Goal: Transaction & Acquisition: Purchase product/service

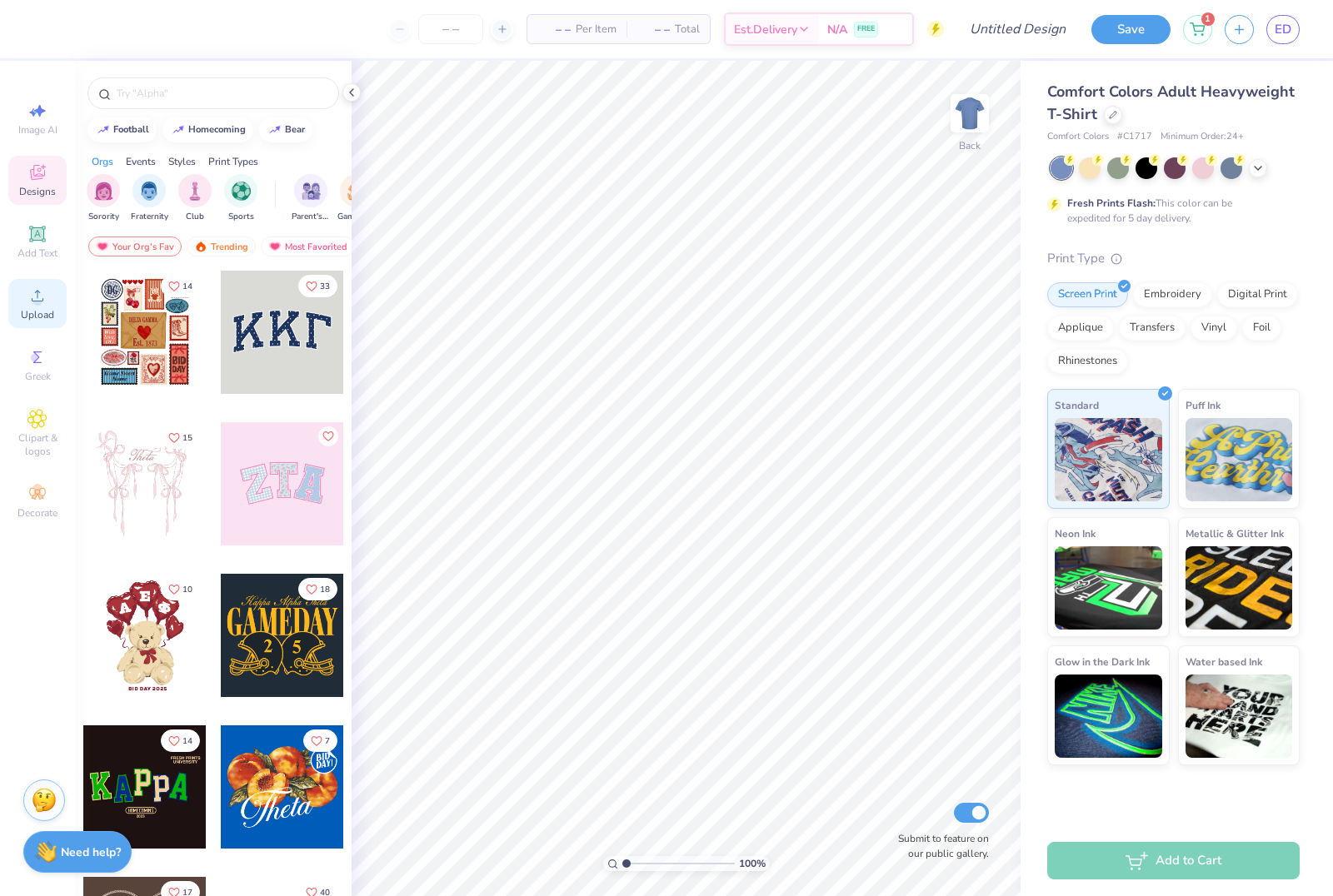
click at [28, 328] on div "Upload" at bounding box center [37, 304] width 58 height 49
click at [1107, 124] on div "Comfort Colors Adult Heavyweight T-Shirt" at bounding box center [1173, 102] width 252 height 45
click at [1108, 118] on div at bounding box center [1113, 113] width 19 height 19
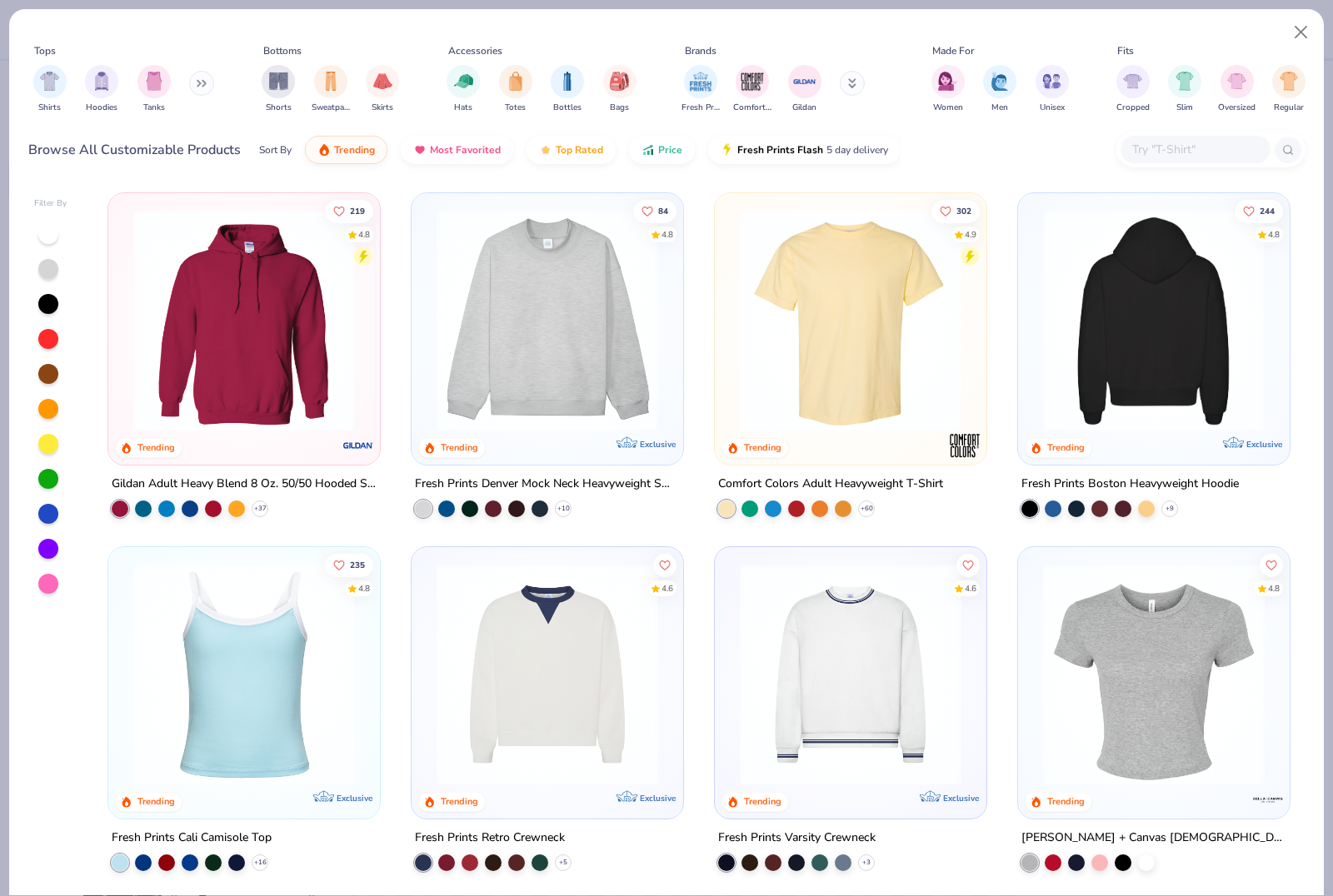
click at [1077, 326] on img at bounding box center [1154, 321] width 239 height 222
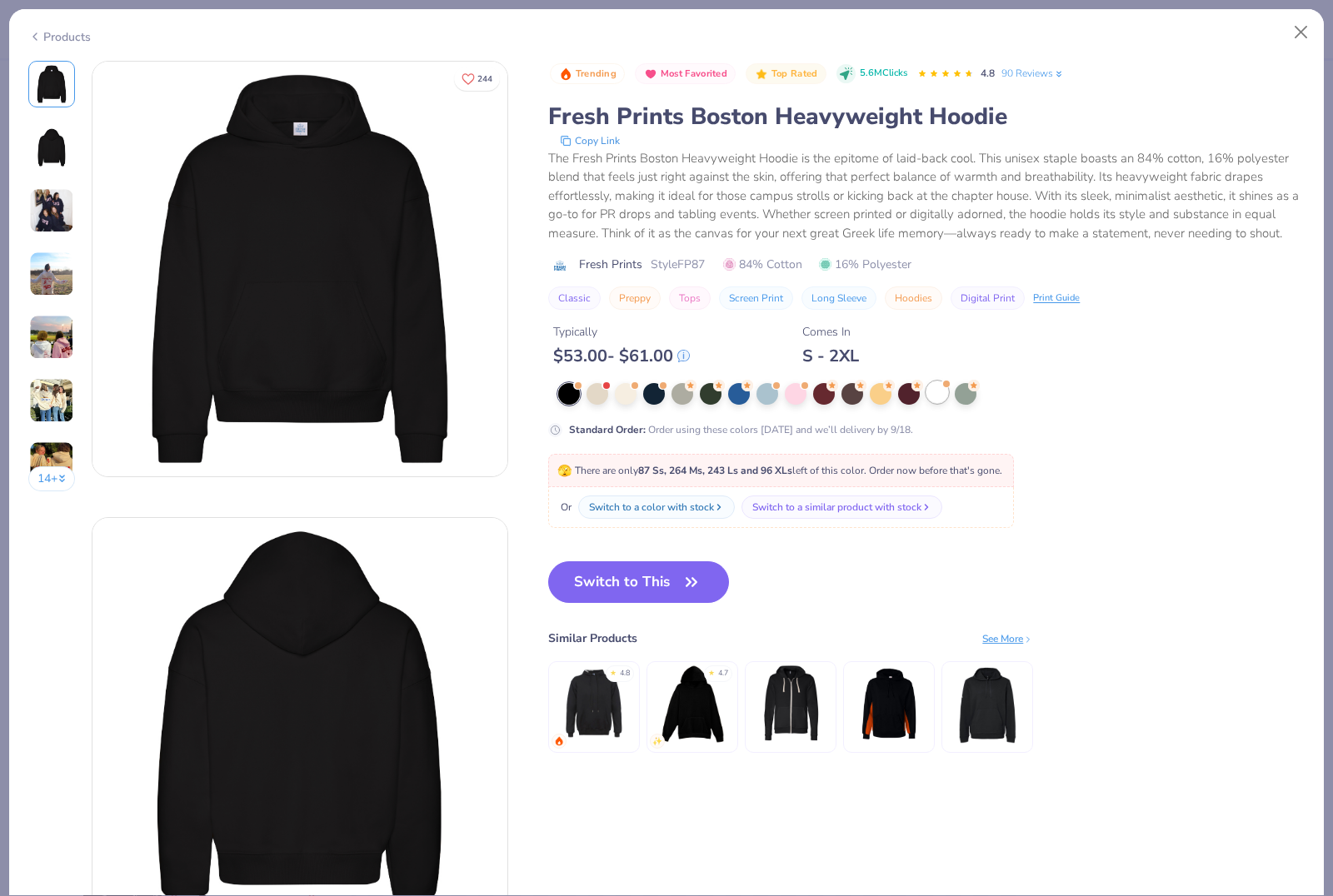
click at [937, 388] on div at bounding box center [938, 393] width 22 height 22
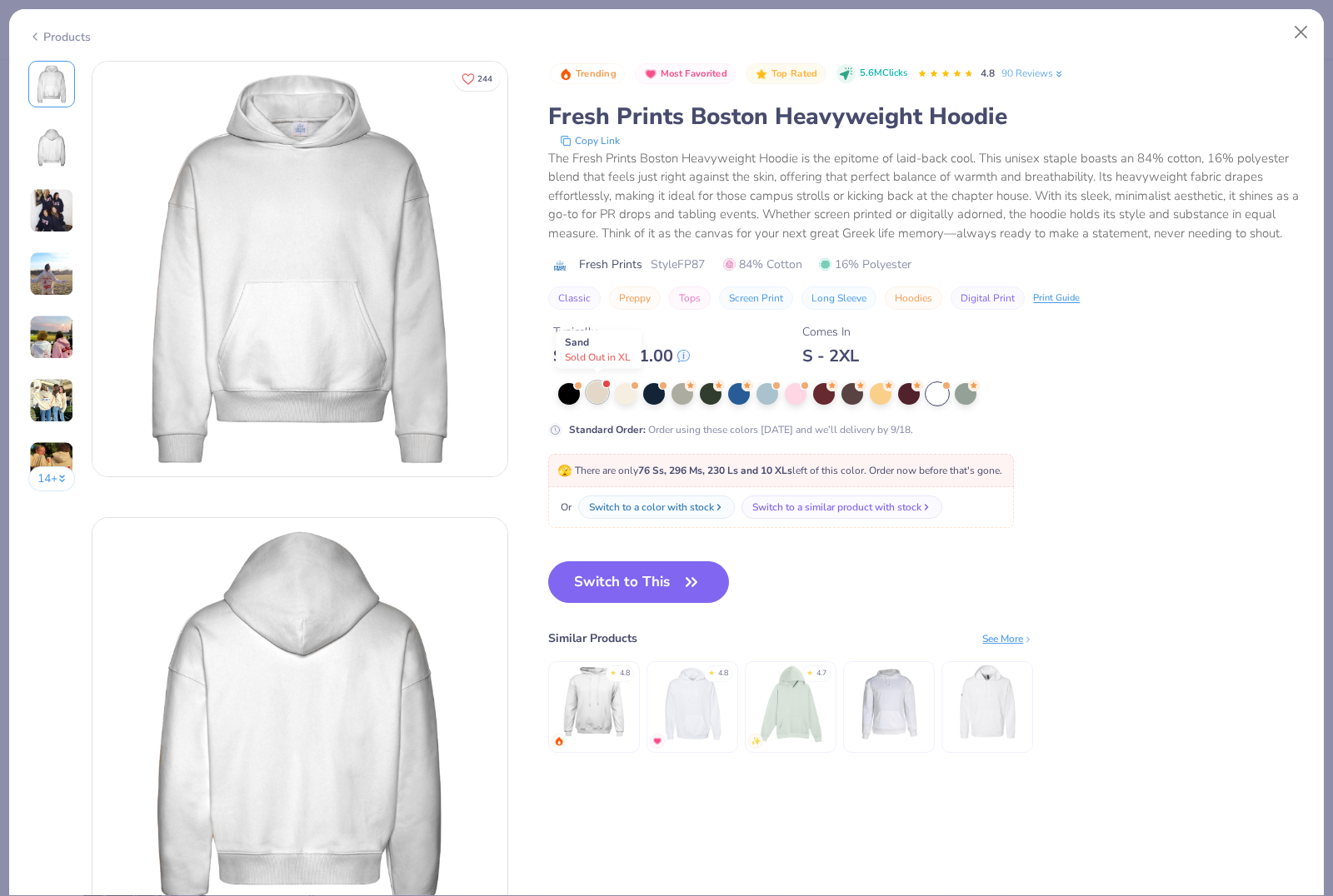
click at [601, 397] on div at bounding box center [598, 393] width 22 height 22
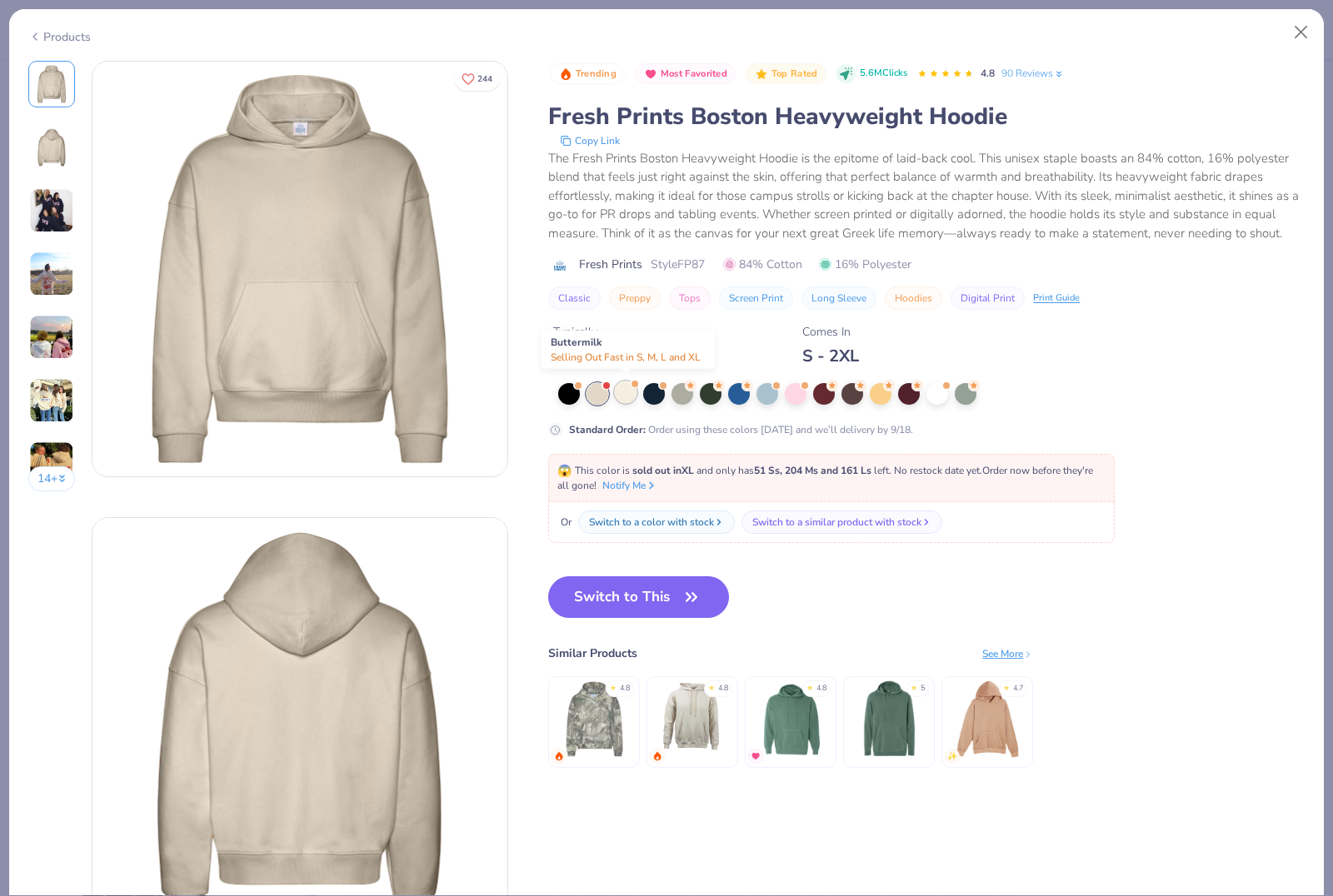
click at [627, 395] on div at bounding box center [625, 393] width 22 height 22
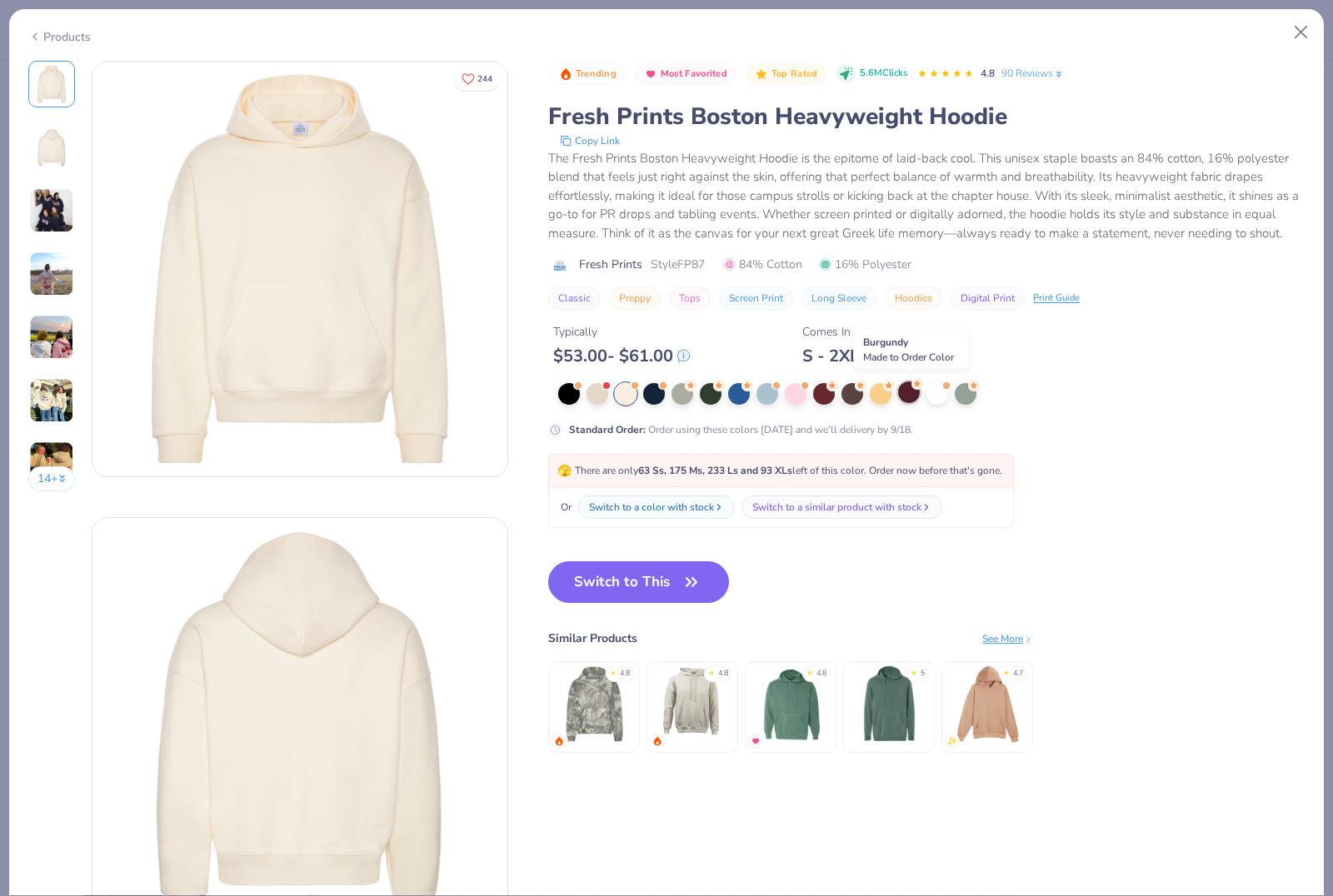
click at [910, 396] on div at bounding box center [909, 393] width 22 height 22
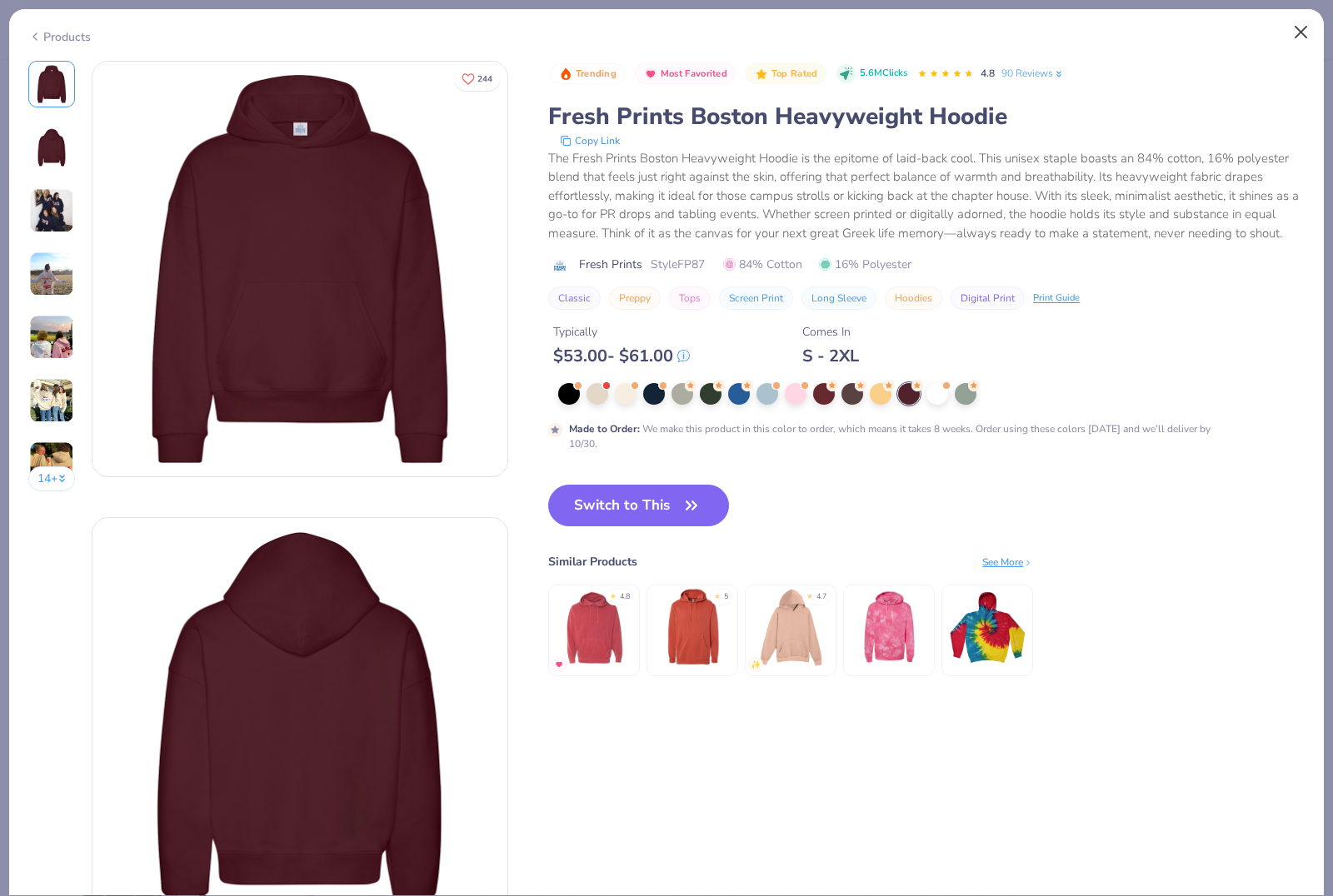
click at [1303, 31] on button "Close" at bounding box center [1301, 32] width 31 height 31
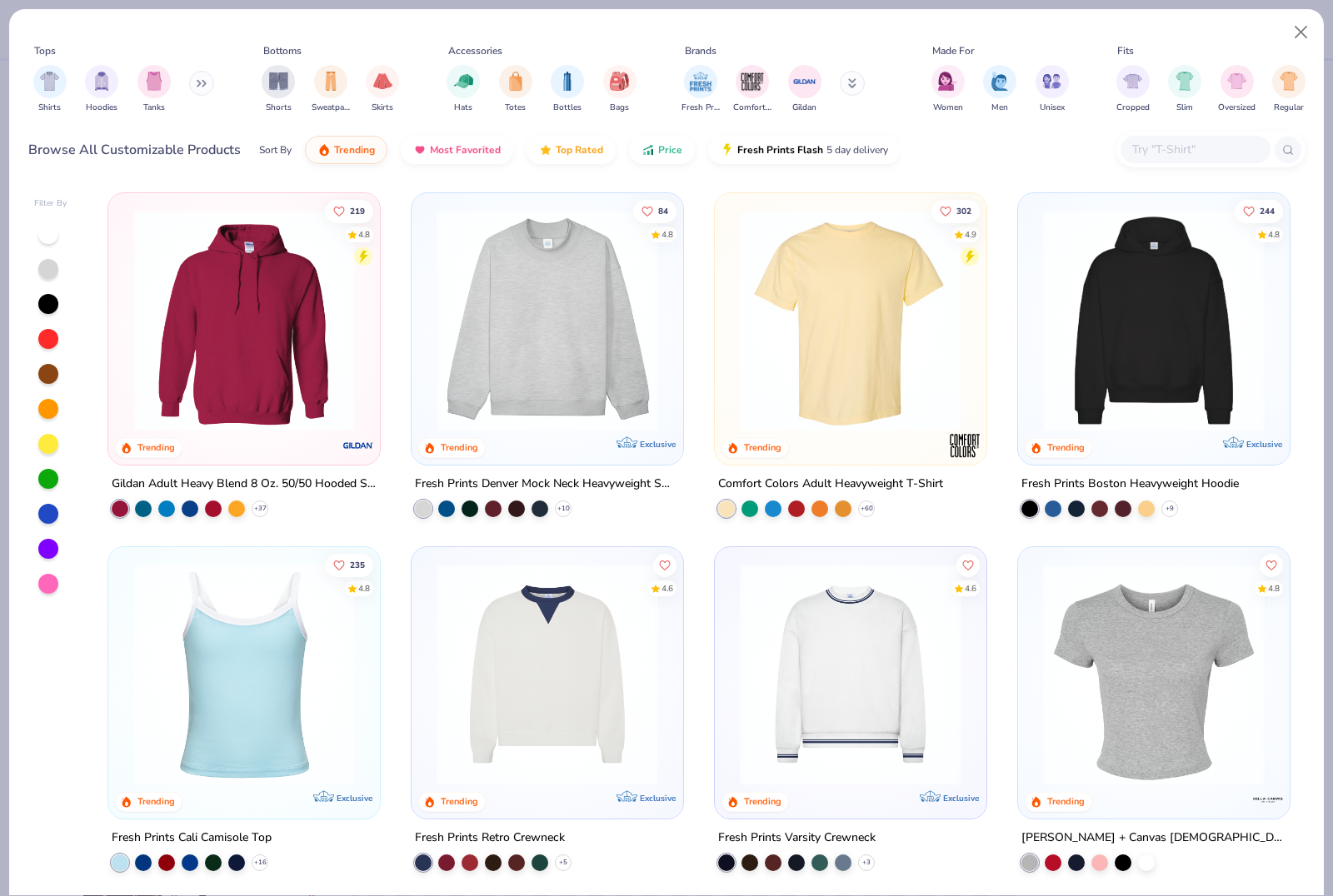
click at [261, 345] on img at bounding box center [245, 321] width 239 height 222
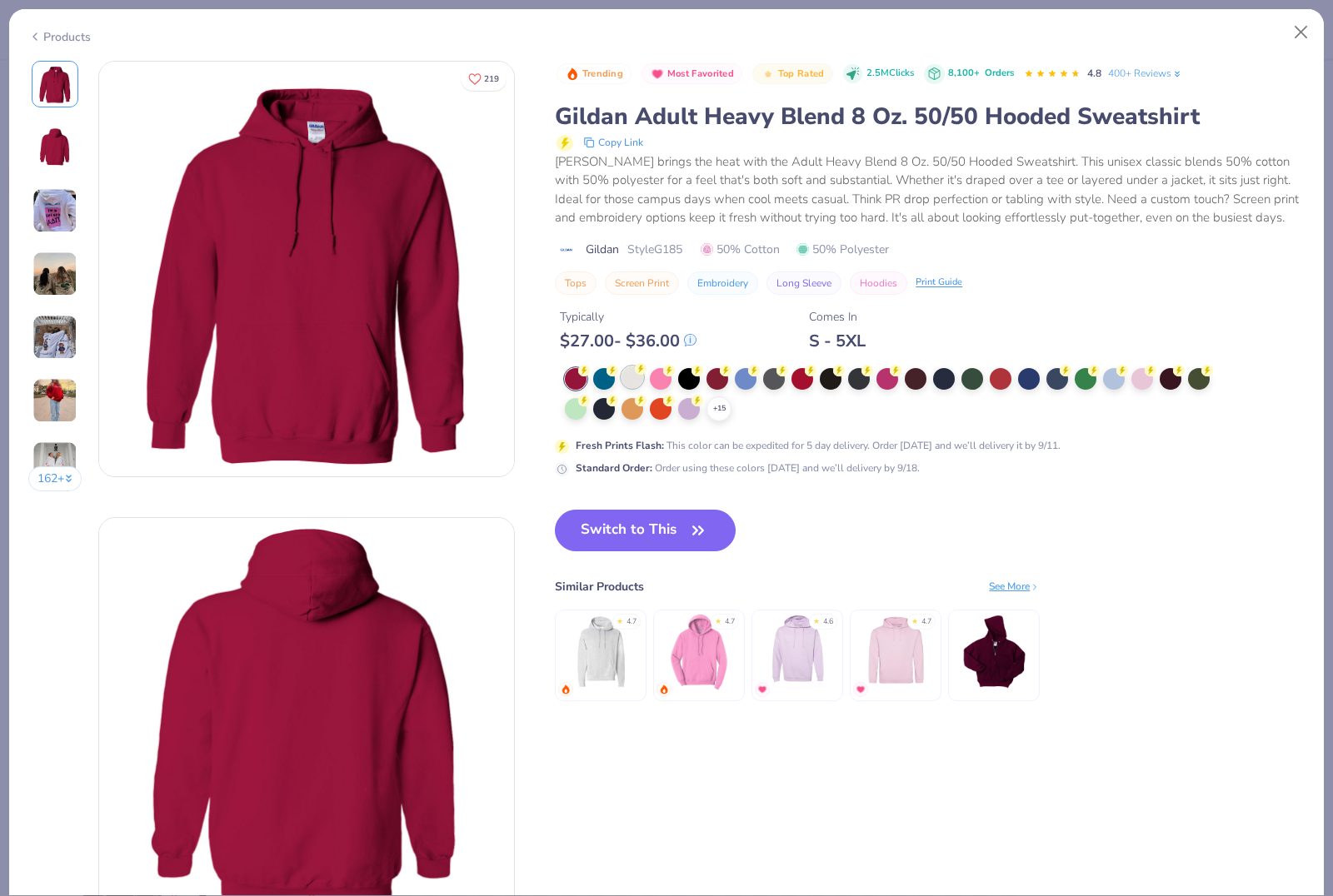
click at [631, 376] on div at bounding box center [632, 377] width 22 height 22
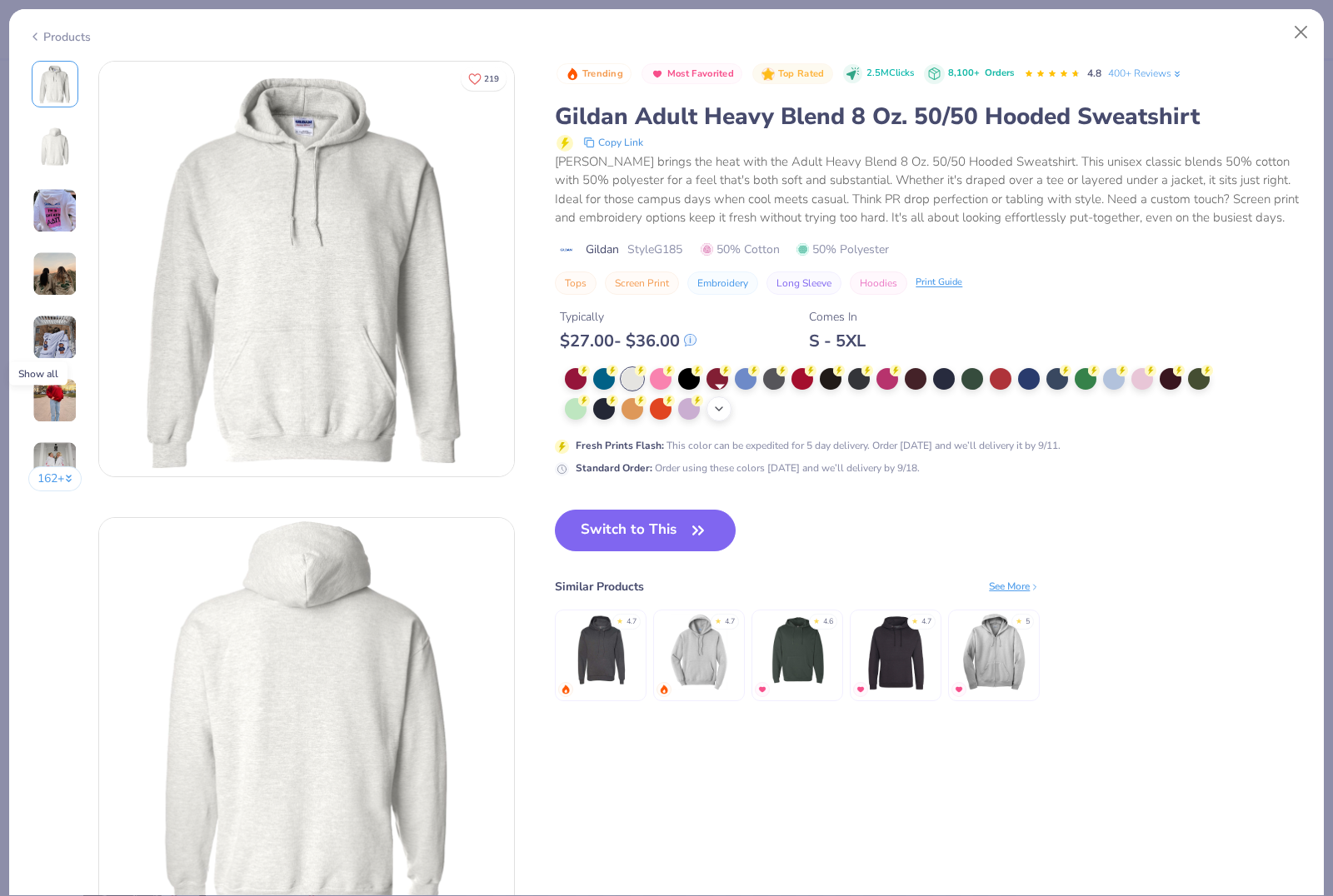
click at [720, 410] on icon at bounding box center [719, 409] width 14 height 14
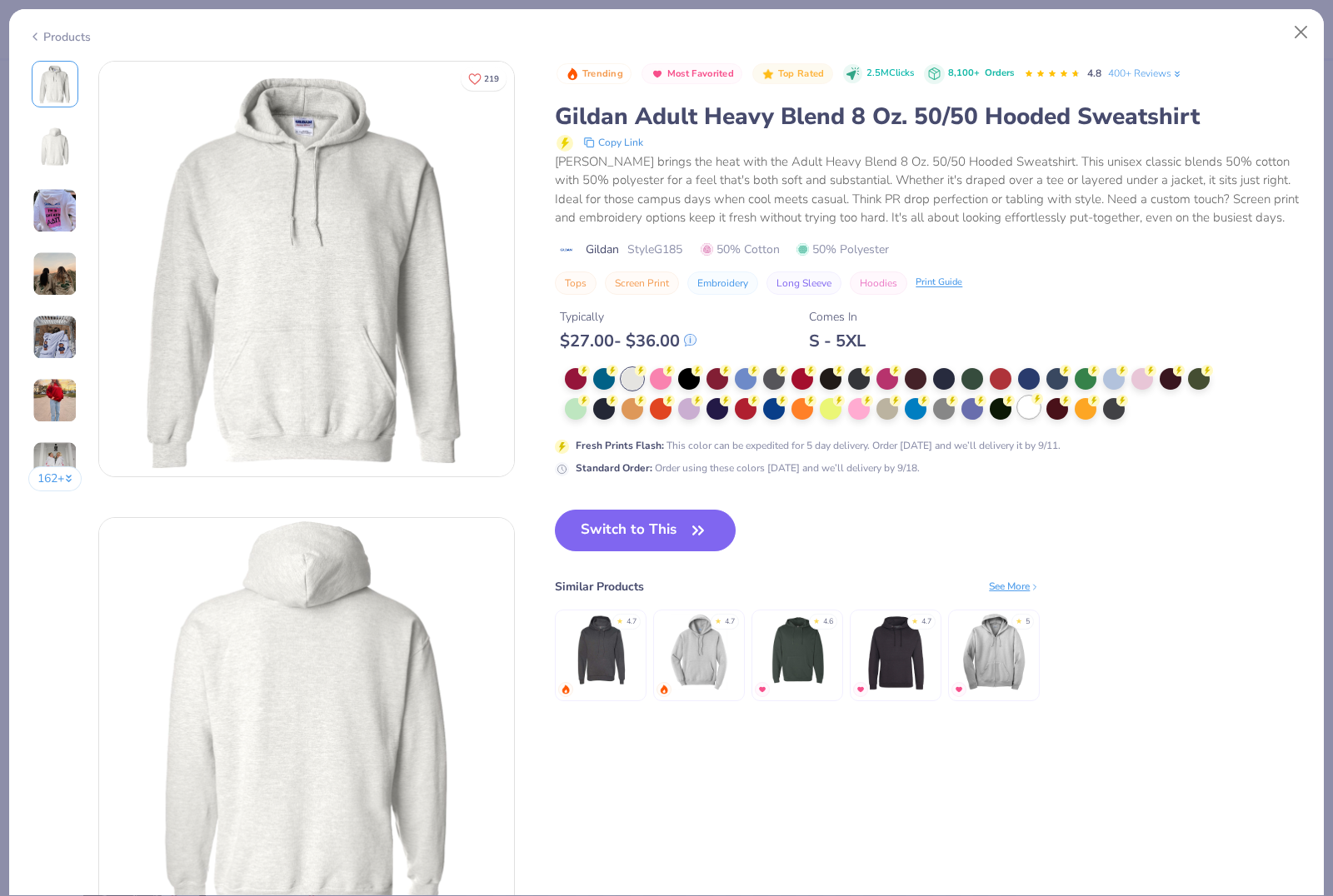
click at [1033, 406] on div at bounding box center [1029, 408] width 22 height 22
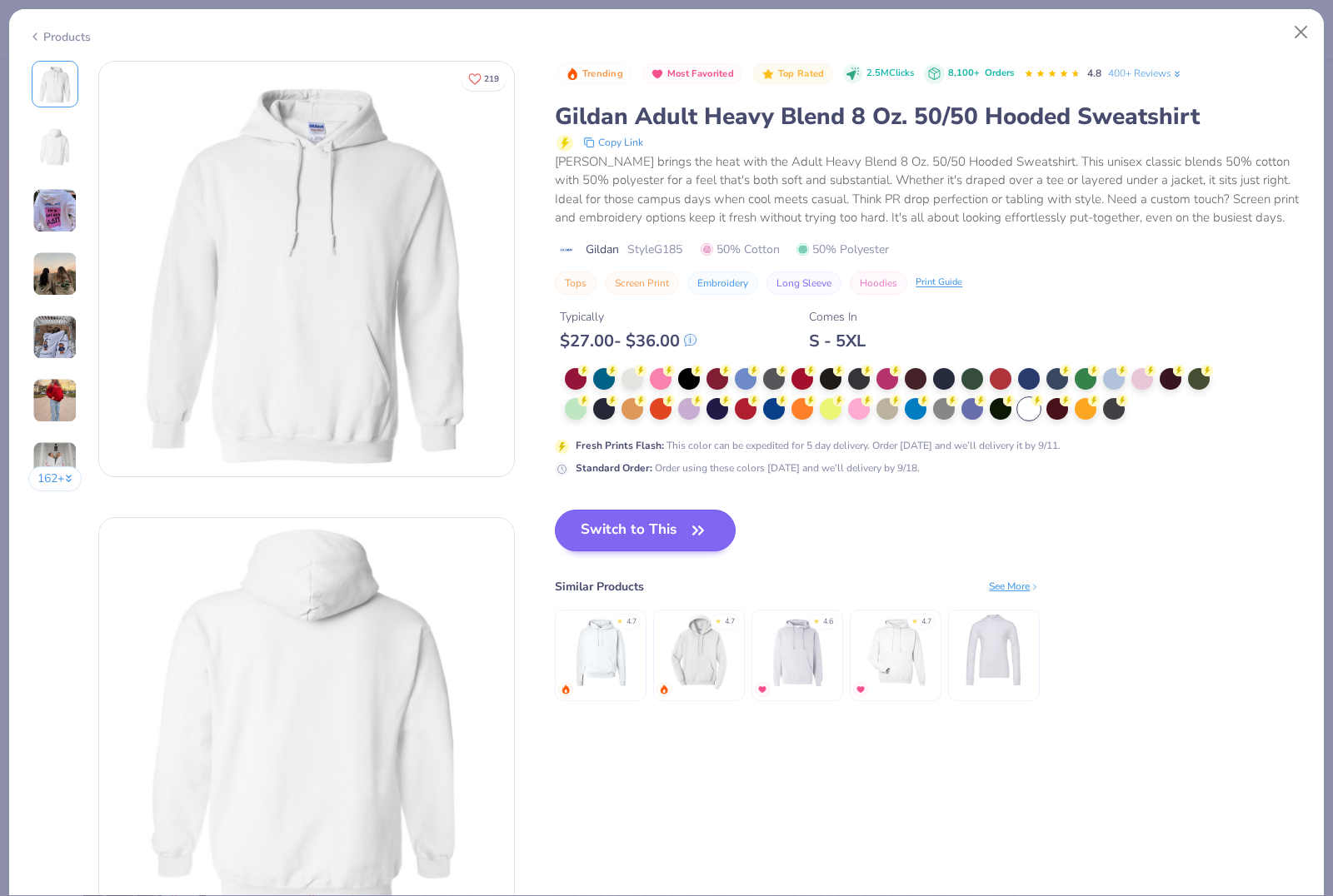
click at [653, 530] on button "Switch to This" at bounding box center [646, 530] width 181 height 41
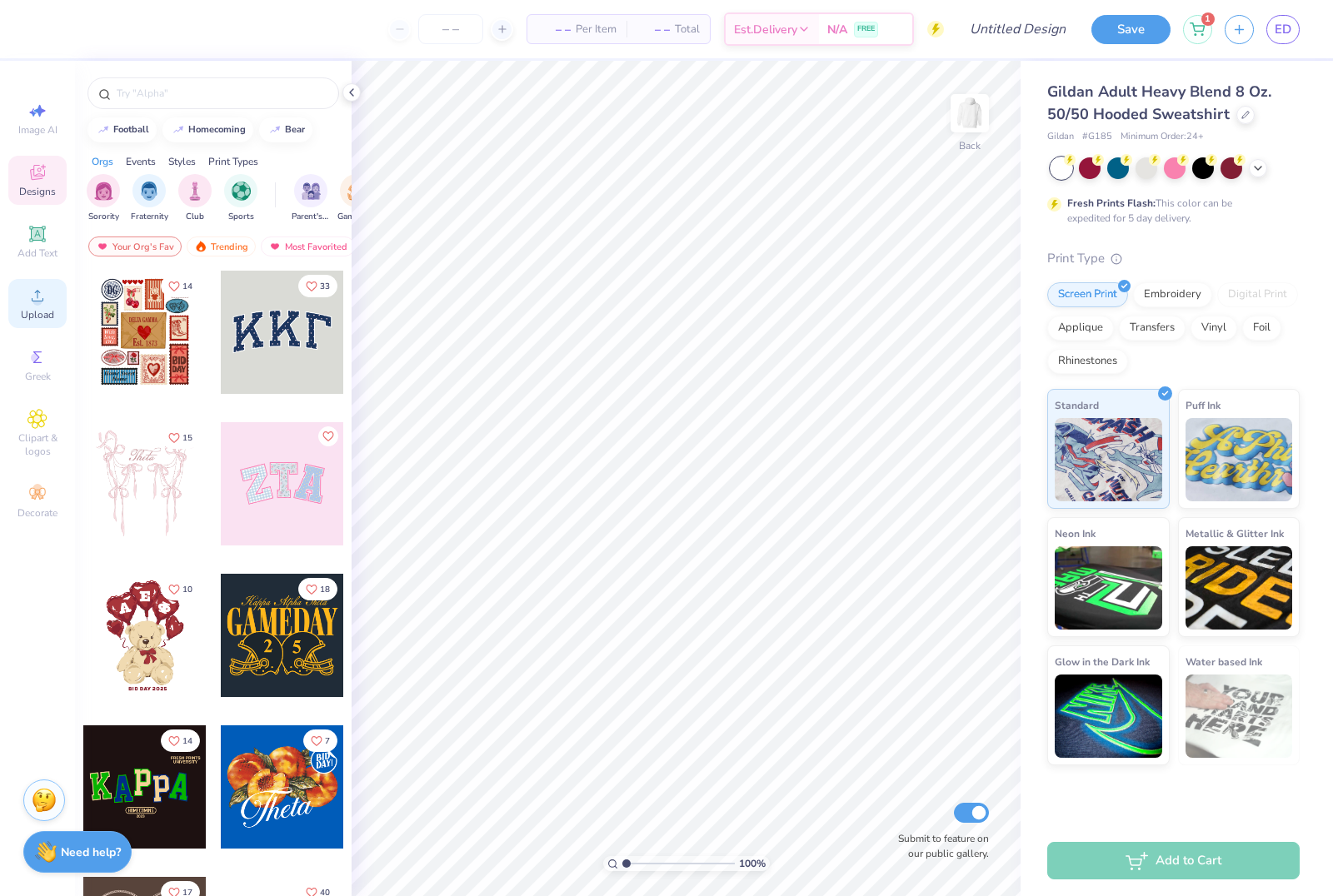
click at [32, 302] on icon at bounding box center [37, 296] width 20 height 20
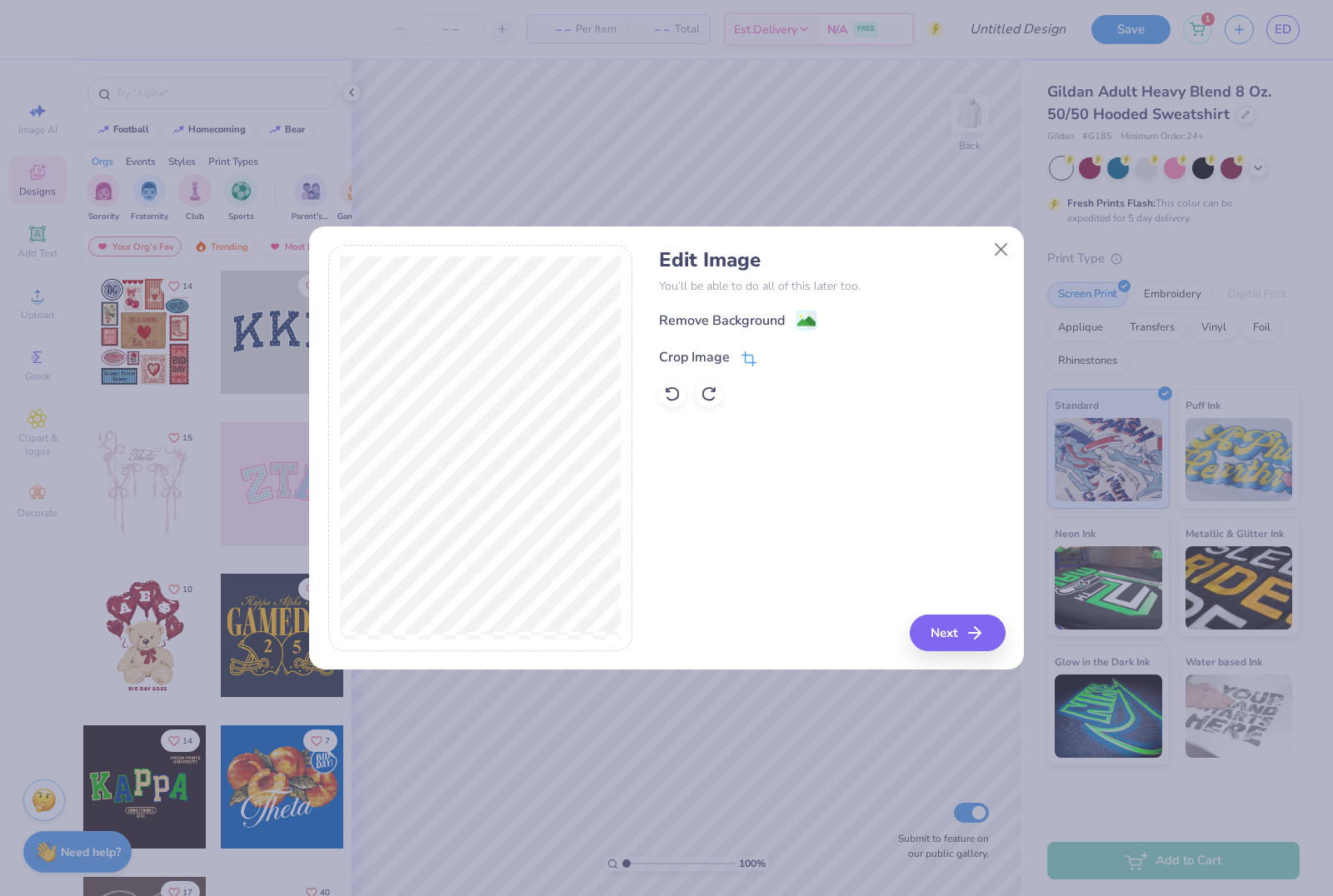
click at [741, 347] on div "Crop Image" at bounding box center [708, 356] width 97 height 20
click at [708, 364] on div "Crop Image" at bounding box center [695, 357] width 71 height 20
click at [786, 325] on div "Remove Background Crop Image" at bounding box center [832, 358] width 346 height 97
click at [819, 322] on div "Remove Background Crop Image" at bounding box center [832, 358] width 346 height 97
click at [809, 322] on div "Remove Background Crop Image" at bounding box center [832, 358] width 346 height 97
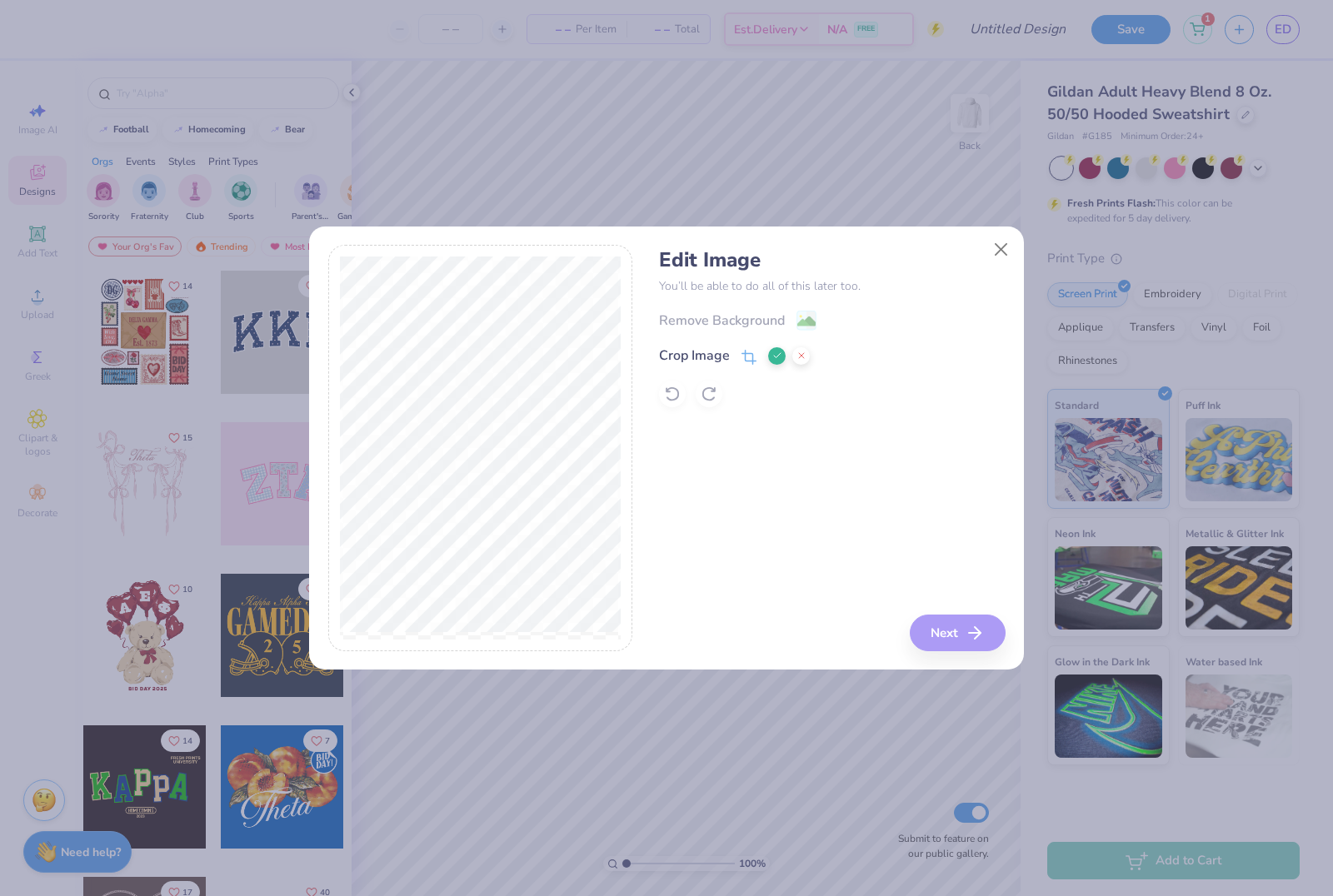
drag, startPoint x: 773, startPoint y: 355, endPoint x: 774, endPoint y: 346, distance: 9.1
click at [774, 356] on icon at bounding box center [778, 355] width 10 height 10
click at [809, 322] on image at bounding box center [807, 322] width 19 height 19
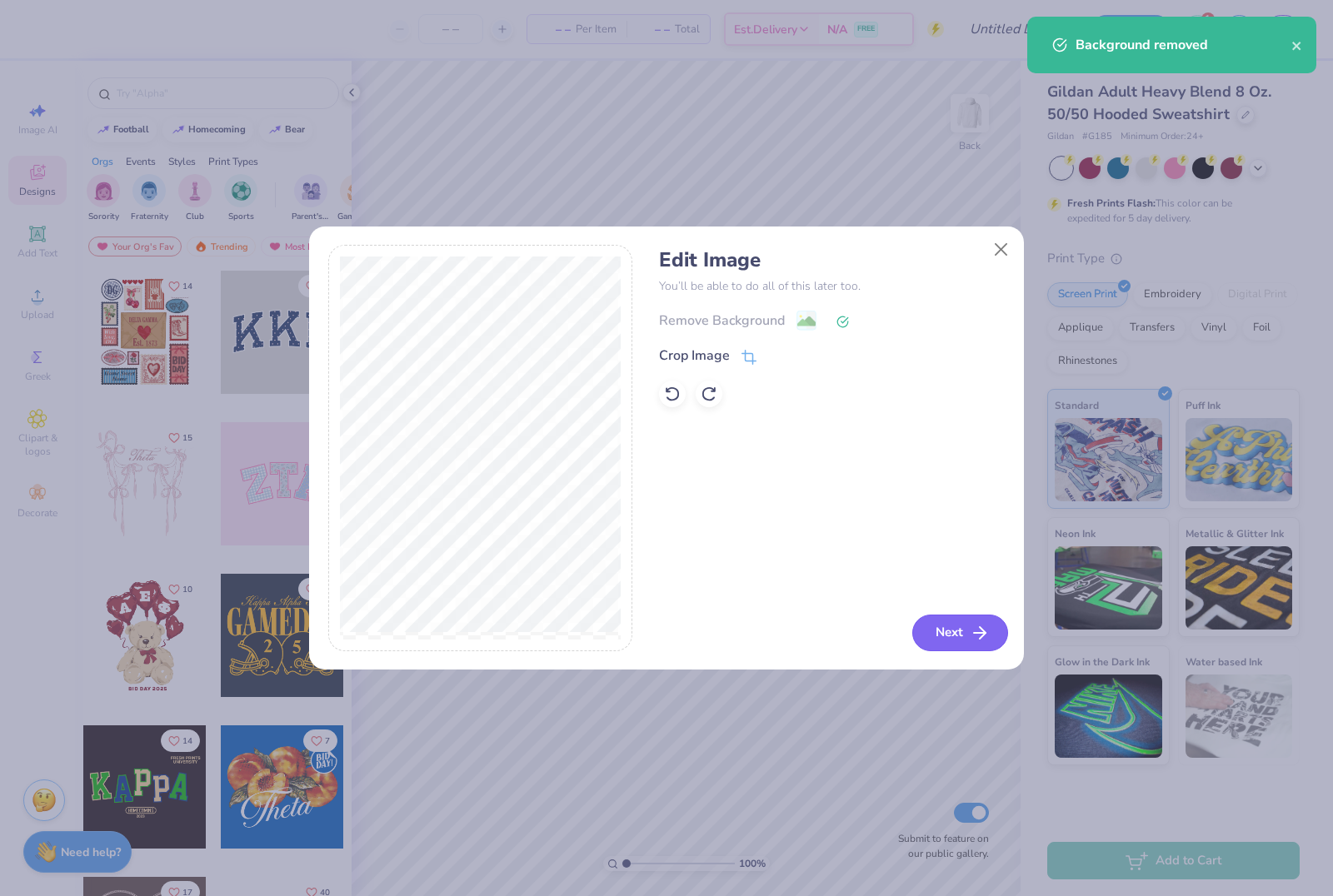
click at [961, 618] on button "Next" at bounding box center [960, 632] width 96 height 36
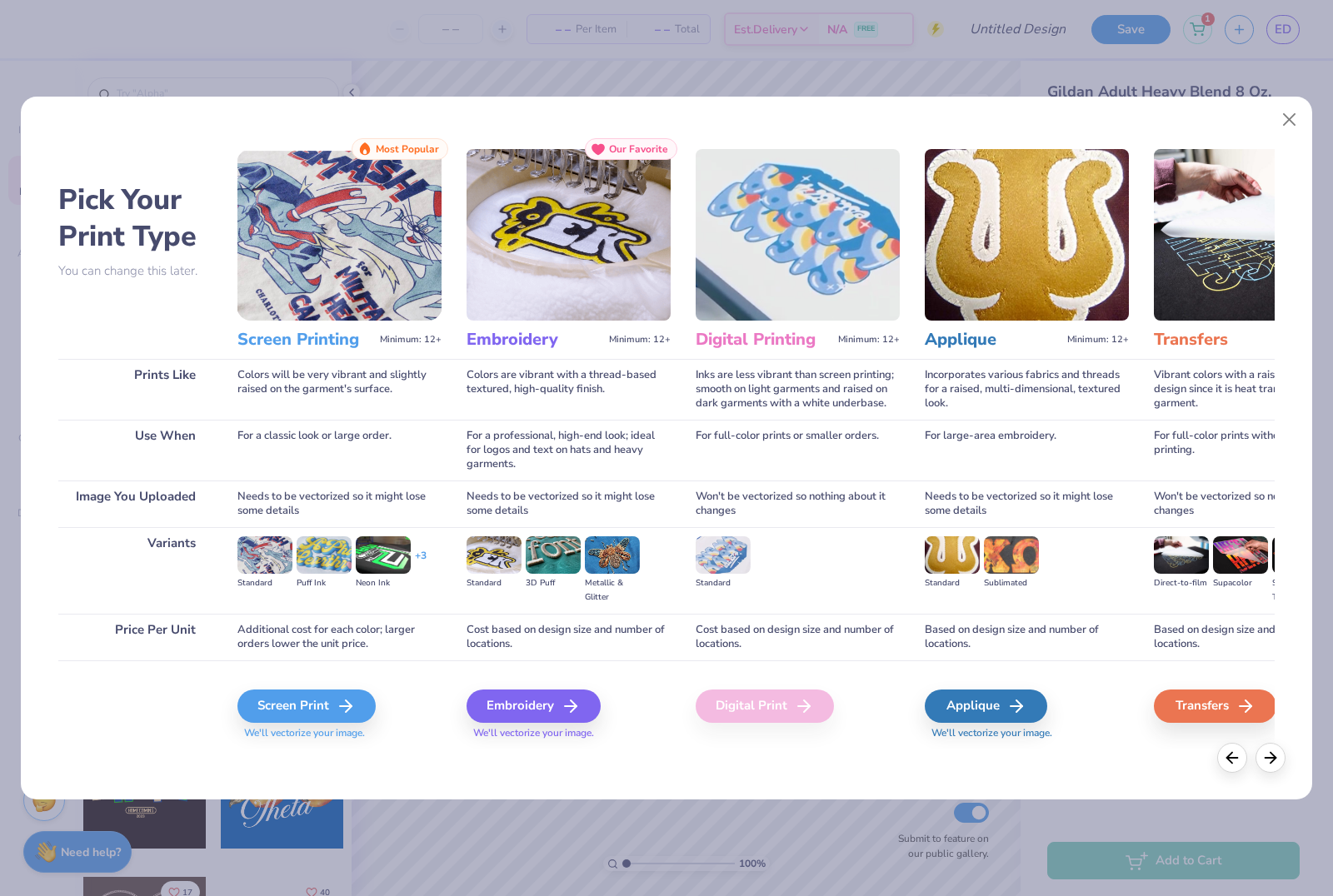
click at [810, 234] on img at bounding box center [797, 234] width 204 height 172
click at [823, 347] on h3 "Digital Printing" at bounding box center [763, 340] width 135 height 22
click at [752, 719] on div "Digital Print" at bounding box center [764, 706] width 138 height 33
click at [334, 721] on div "Screen Print" at bounding box center [309, 706] width 138 height 33
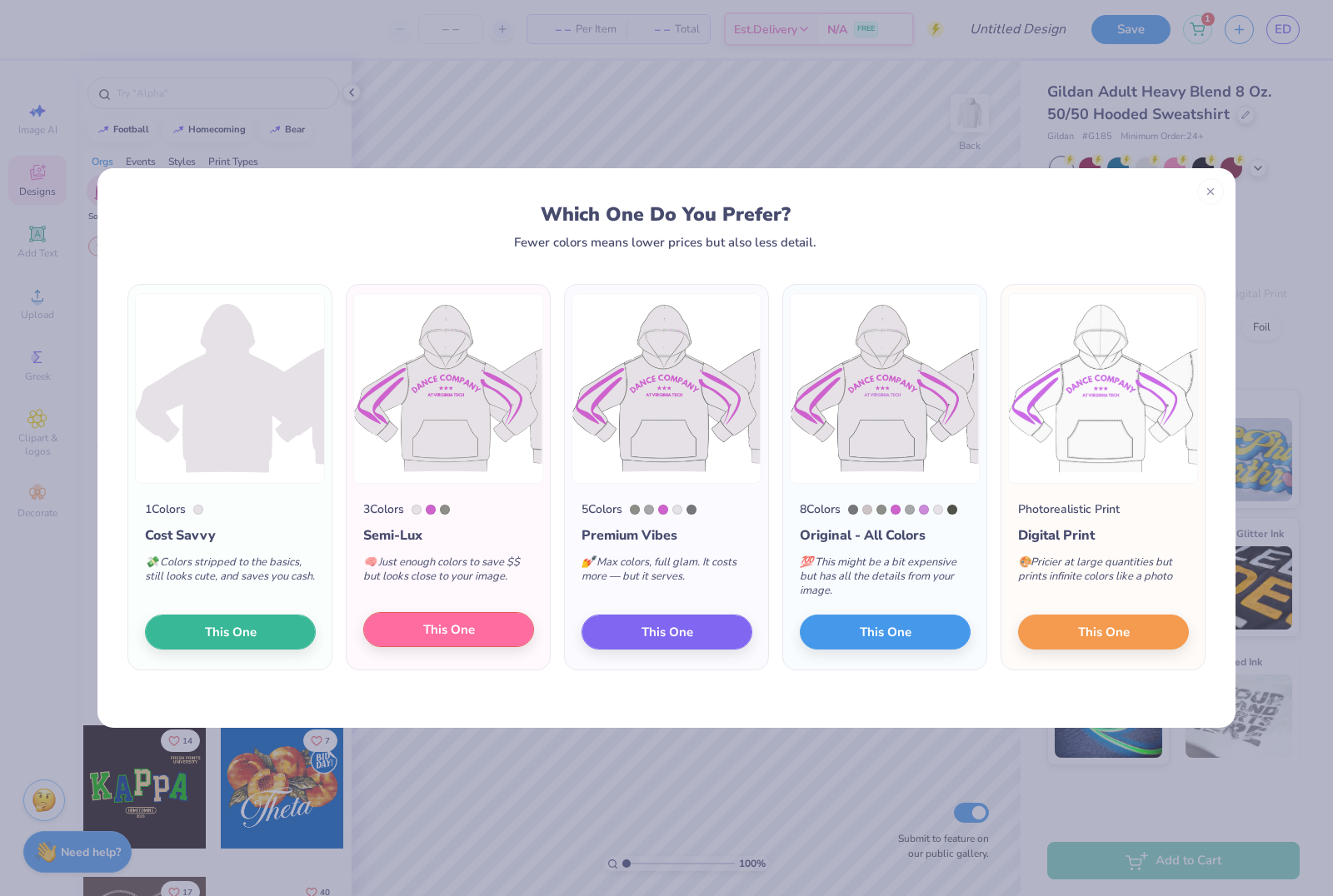
click at [493, 637] on button "This One" at bounding box center [449, 629] width 171 height 35
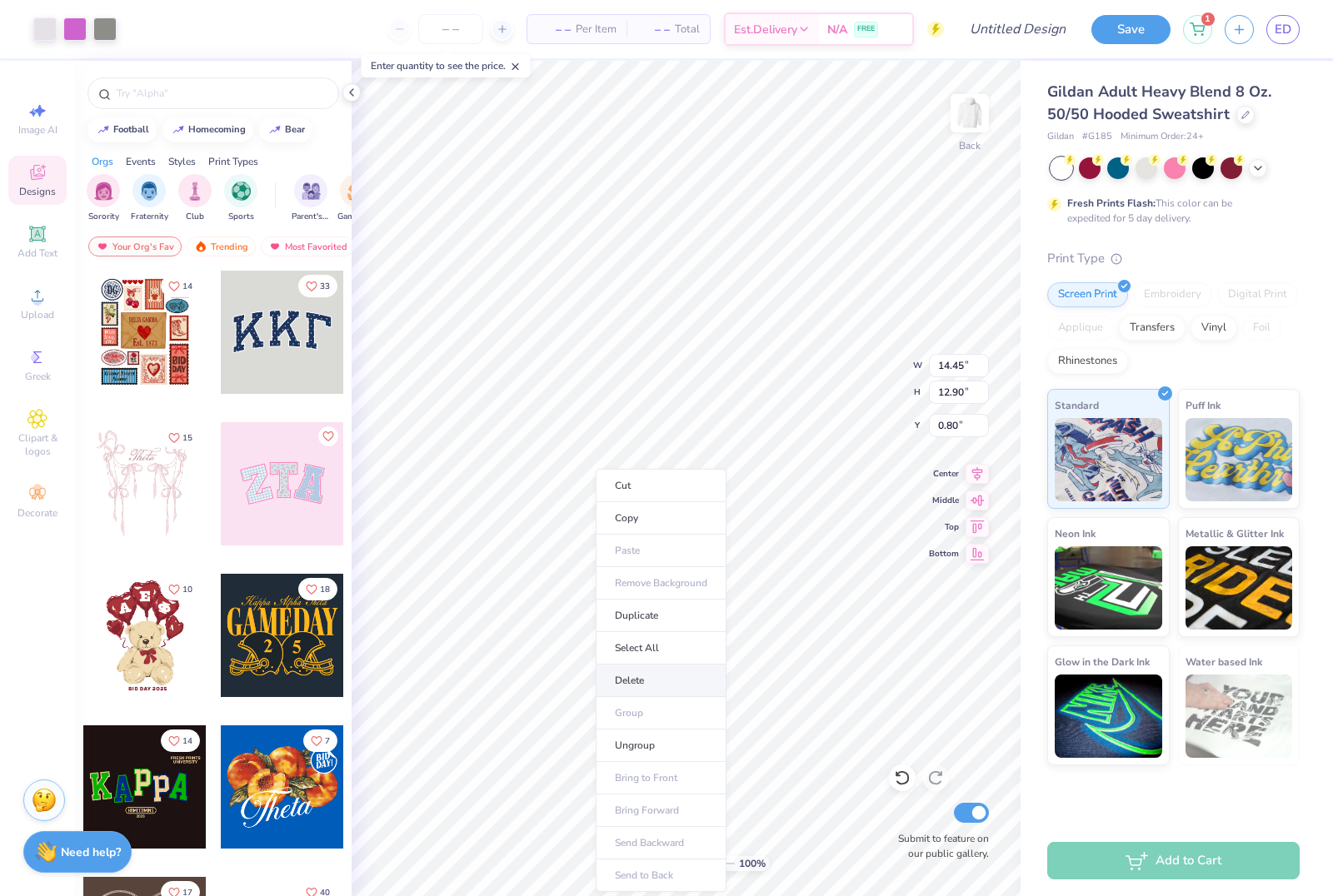
click at [653, 675] on li "Delete" at bounding box center [661, 681] width 131 height 32
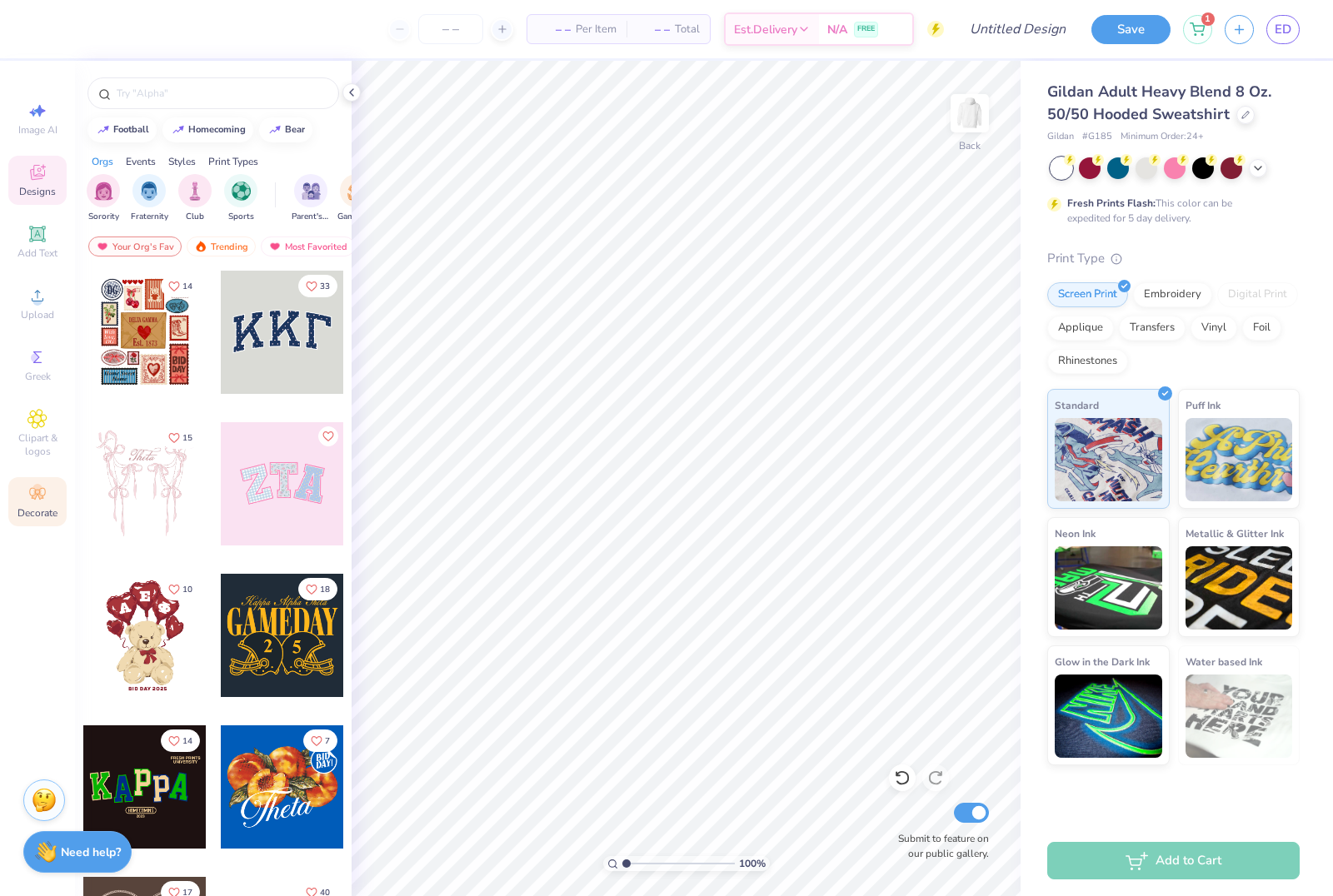
click at [37, 493] on circle at bounding box center [36, 488] width 9 height 9
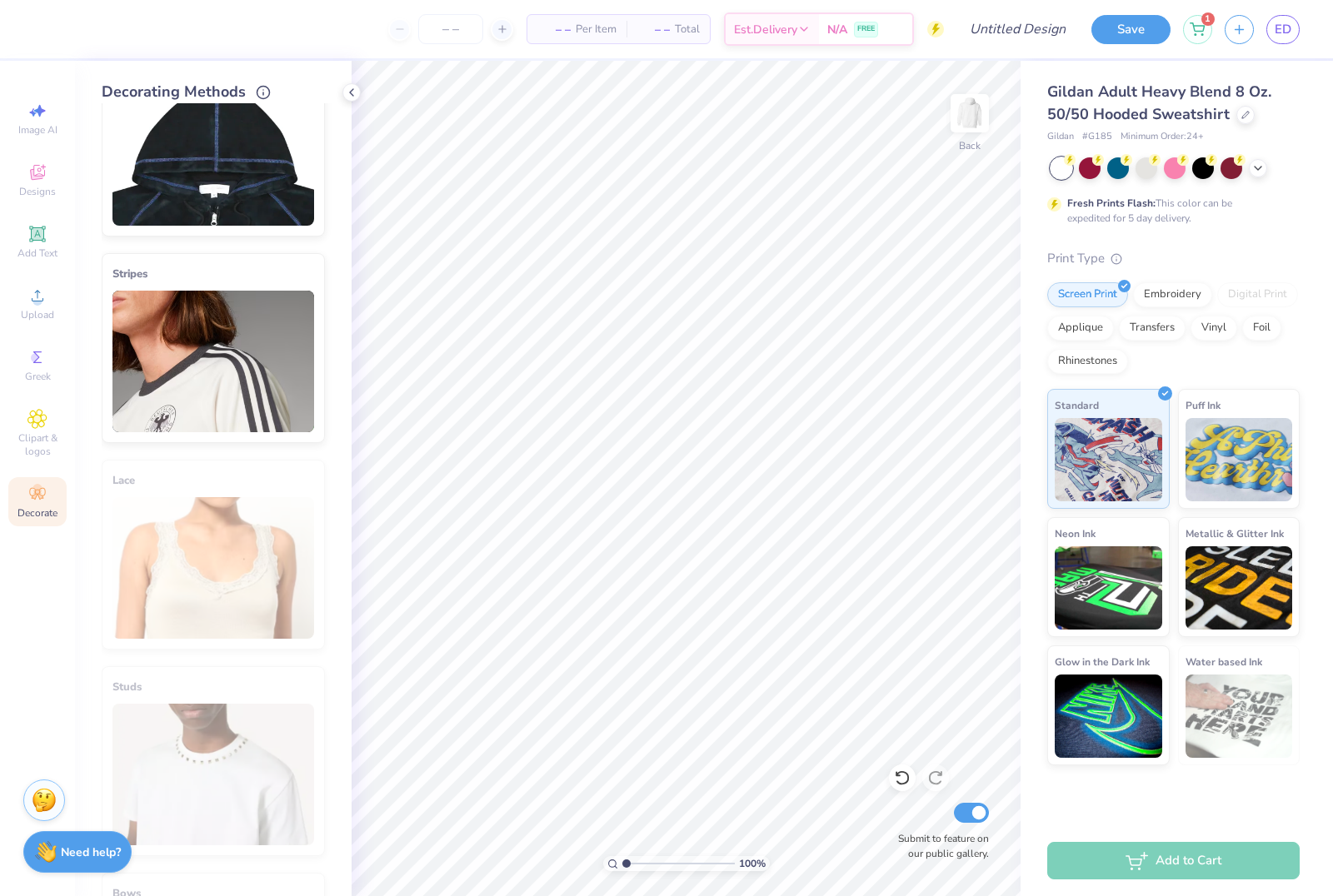
scroll to position [297, 0]
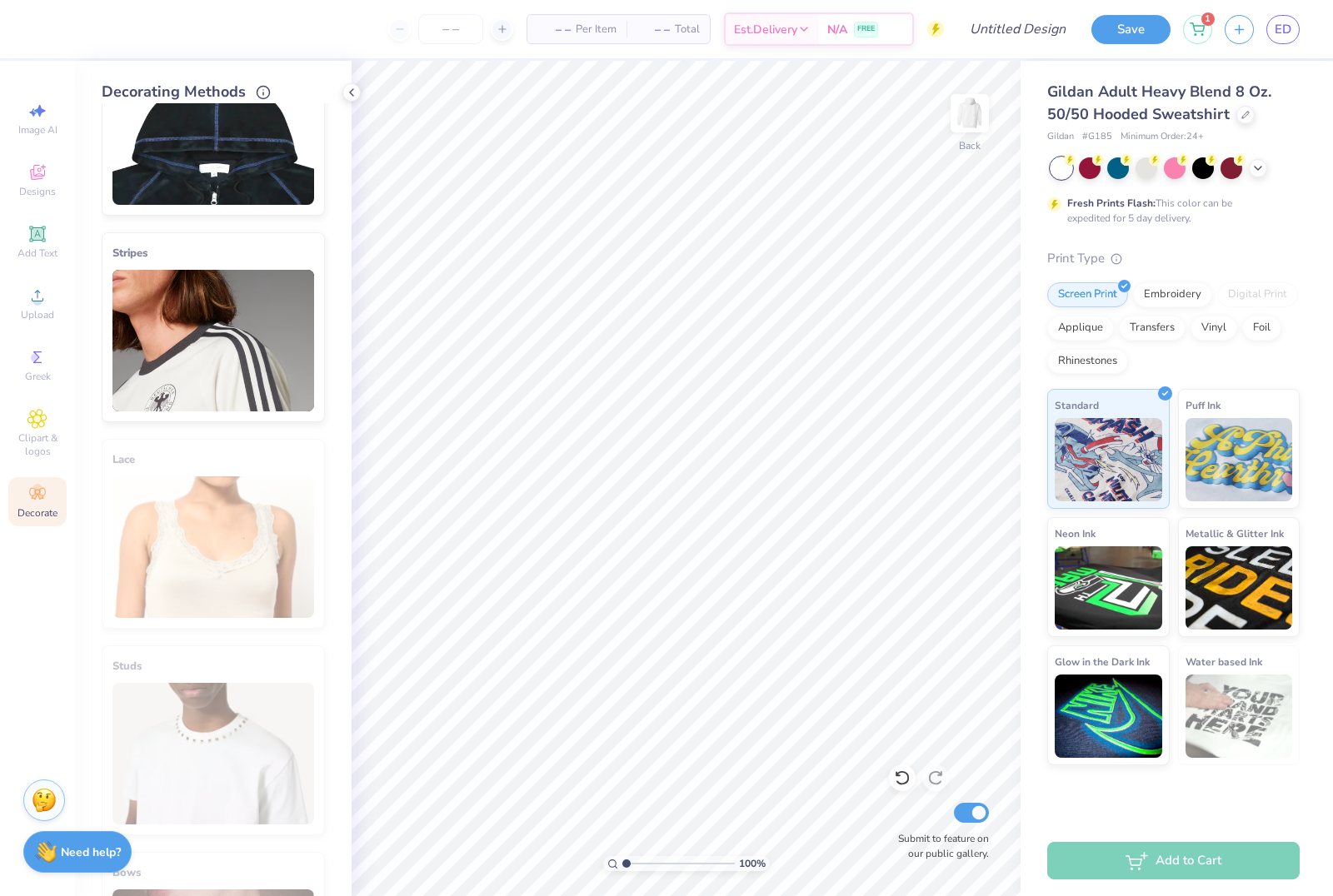
click at [223, 305] on img at bounding box center [213, 340] width 201 height 141
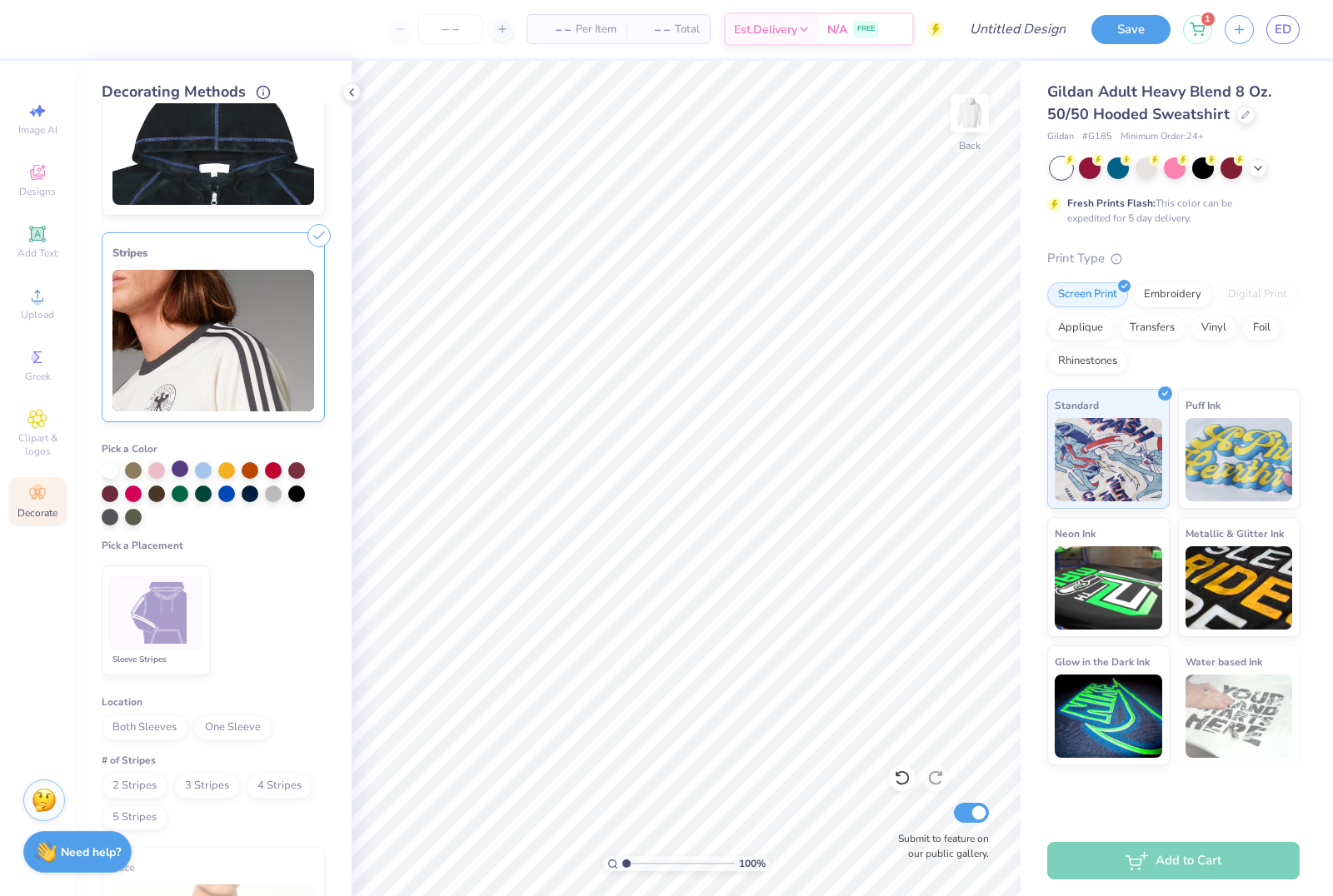
click at [187, 475] on div at bounding box center [180, 469] width 17 height 17
click at [151, 628] on img at bounding box center [157, 613] width 63 height 63
click at [147, 737] on span "Both Sleeves" at bounding box center [144, 728] width 85 height 25
click at [140, 788] on span "2 Stripes" at bounding box center [135, 786] width 66 height 25
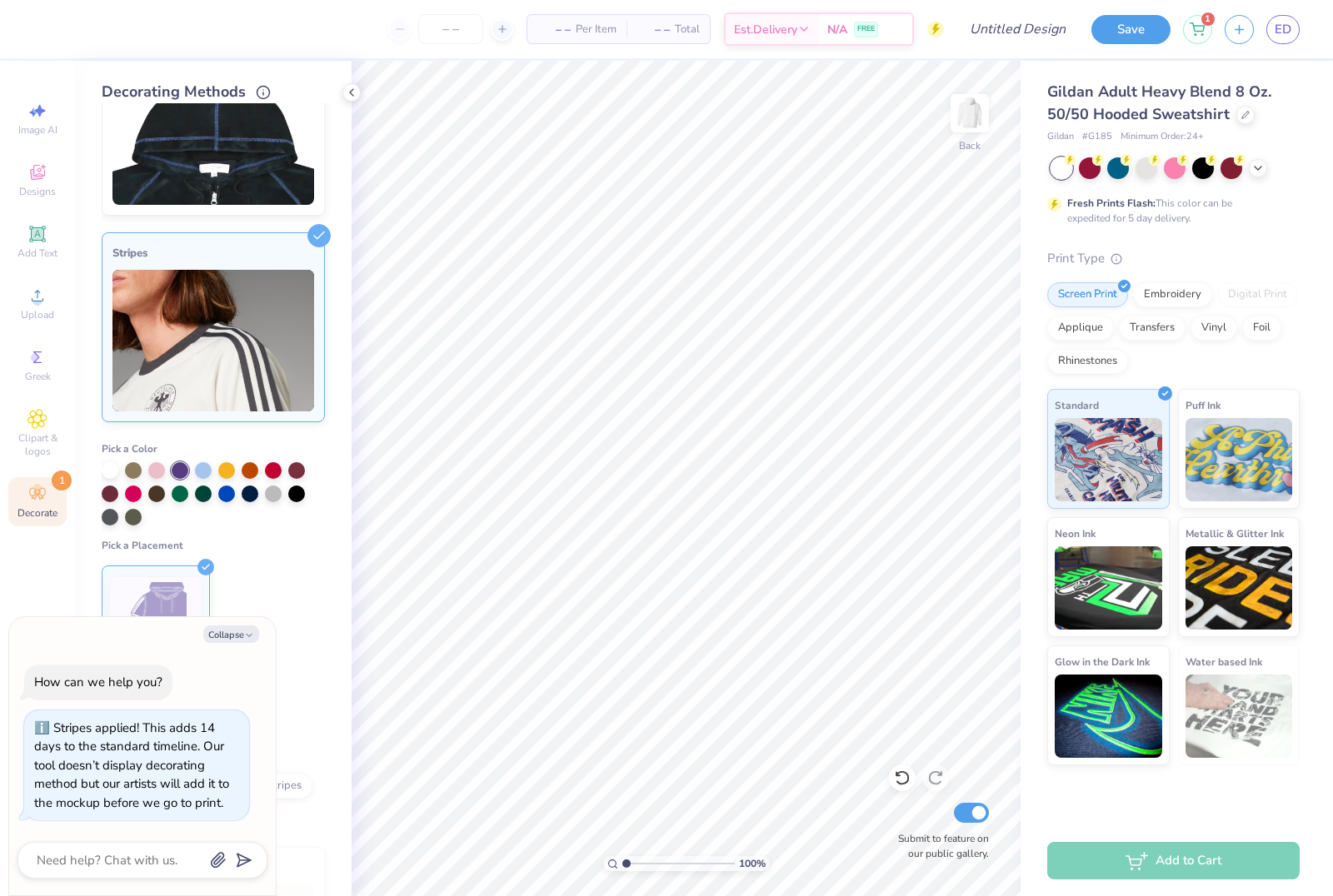
click at [121, 846] on div at bounding box center [142, 860] width 250 height 36
click at [116, 866] on textarea at bounding box center [119, 860] width 169 height 22
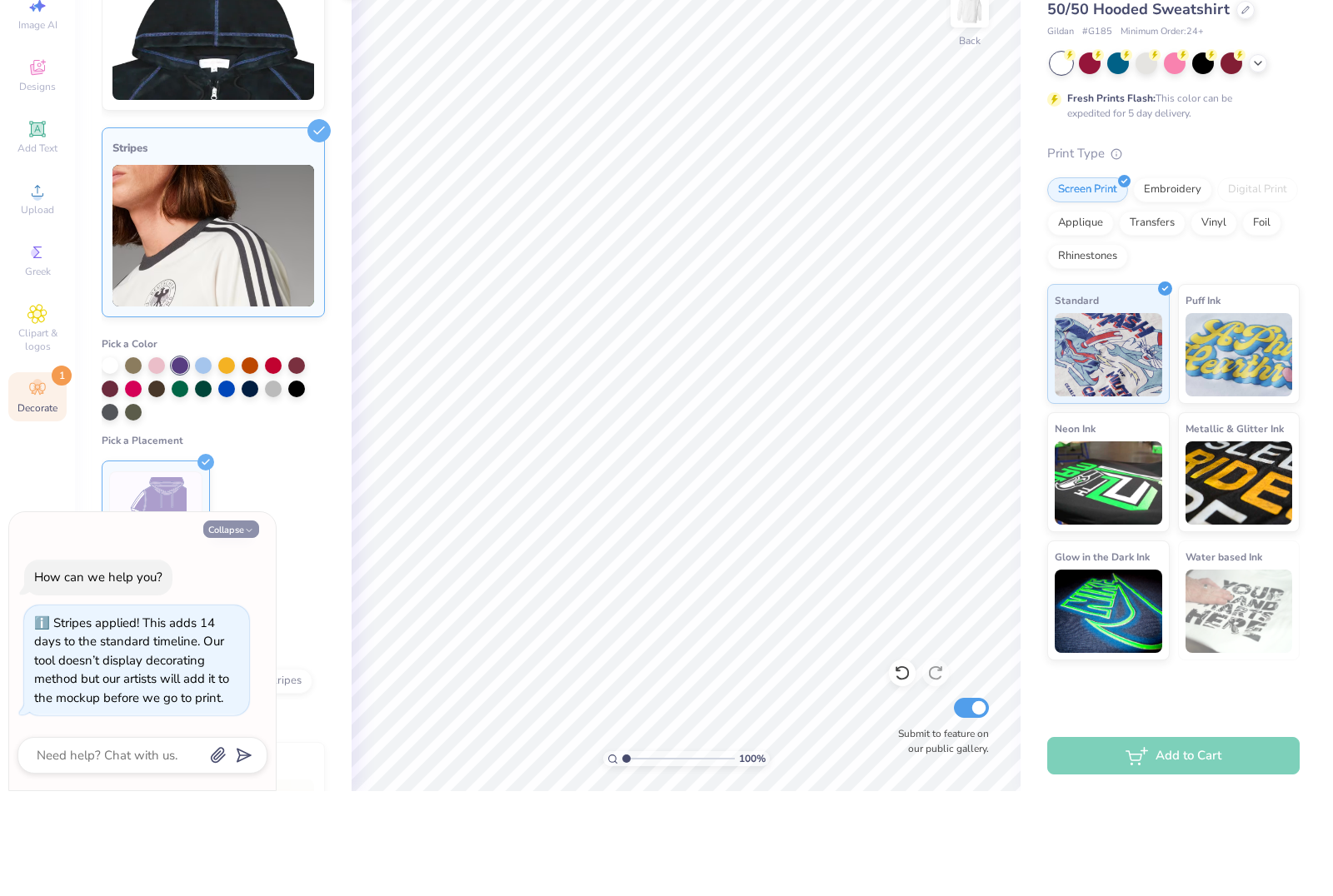
click at [229, 625] on button "Collapse" at bounding box center [231, 634] width 56 height 18
type textarea "x"
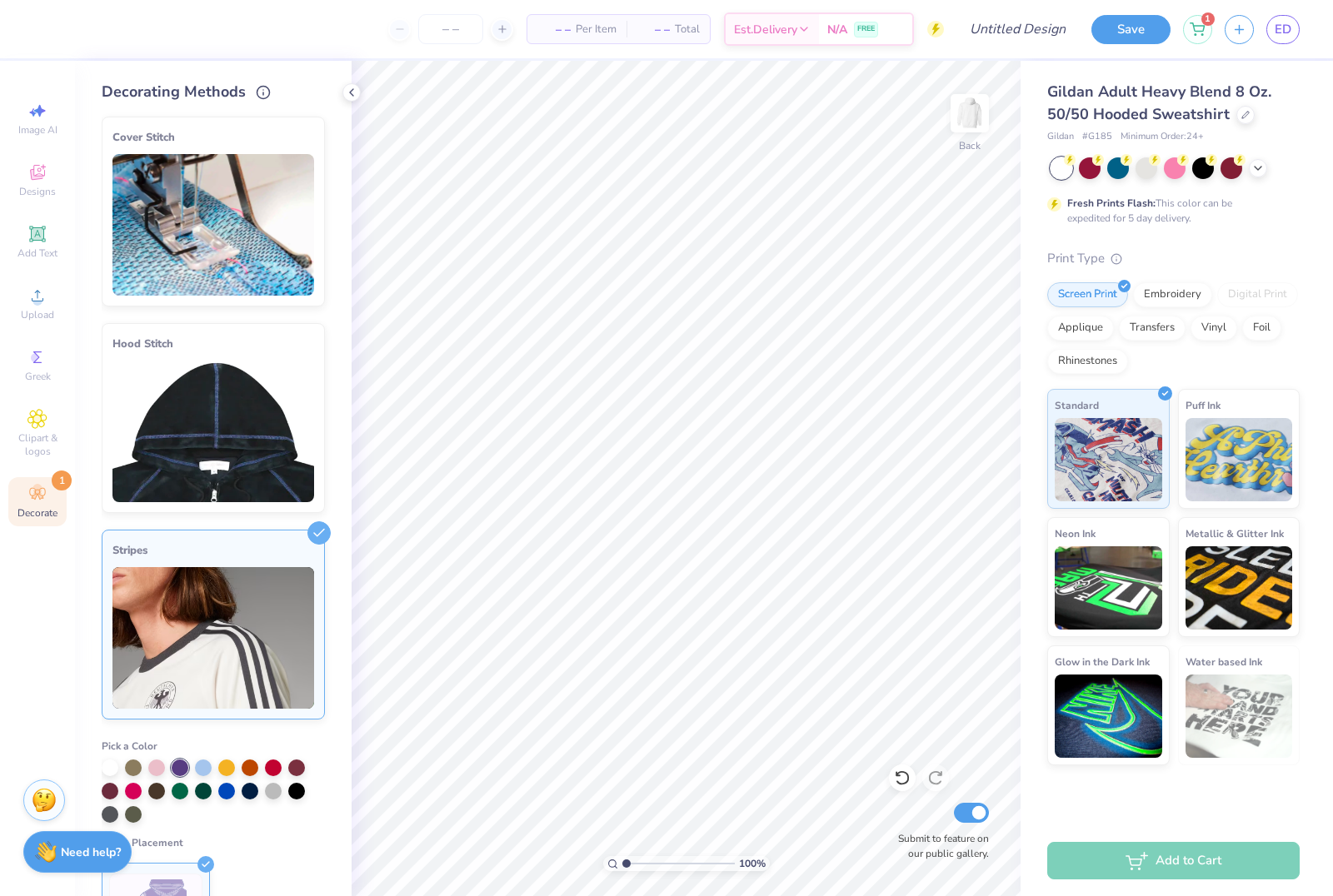
scroll to position [0, 0]
click at [47, 256] on span "Add Text" at bounding box center [37, 253] width 40 height 14
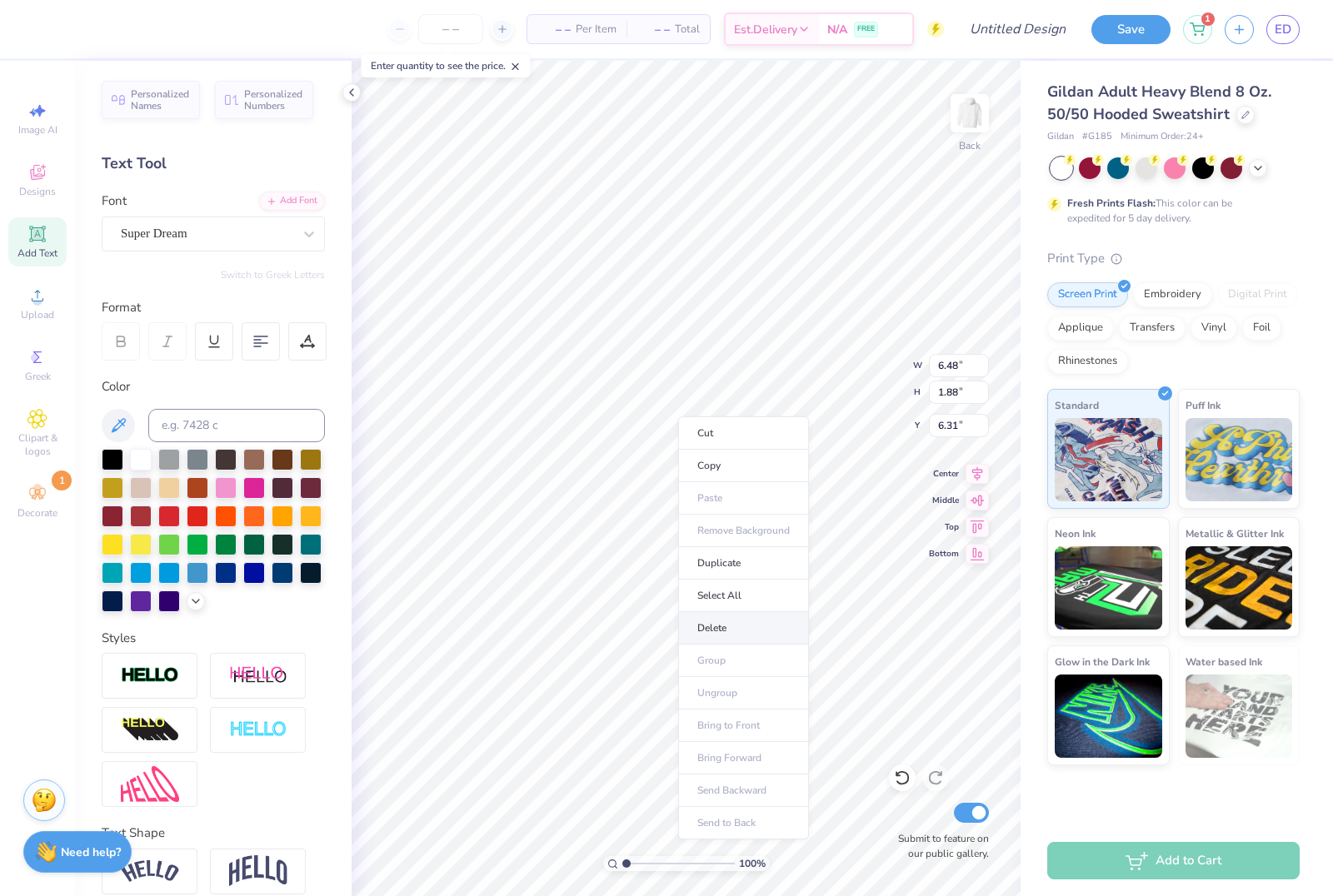
click at [721, 627] on li "Delete" at bounding box center [743, 629] width 131 height 32
click at [26, 322] on span "Upload" at bounding box center [37, 315] width 33 height 14
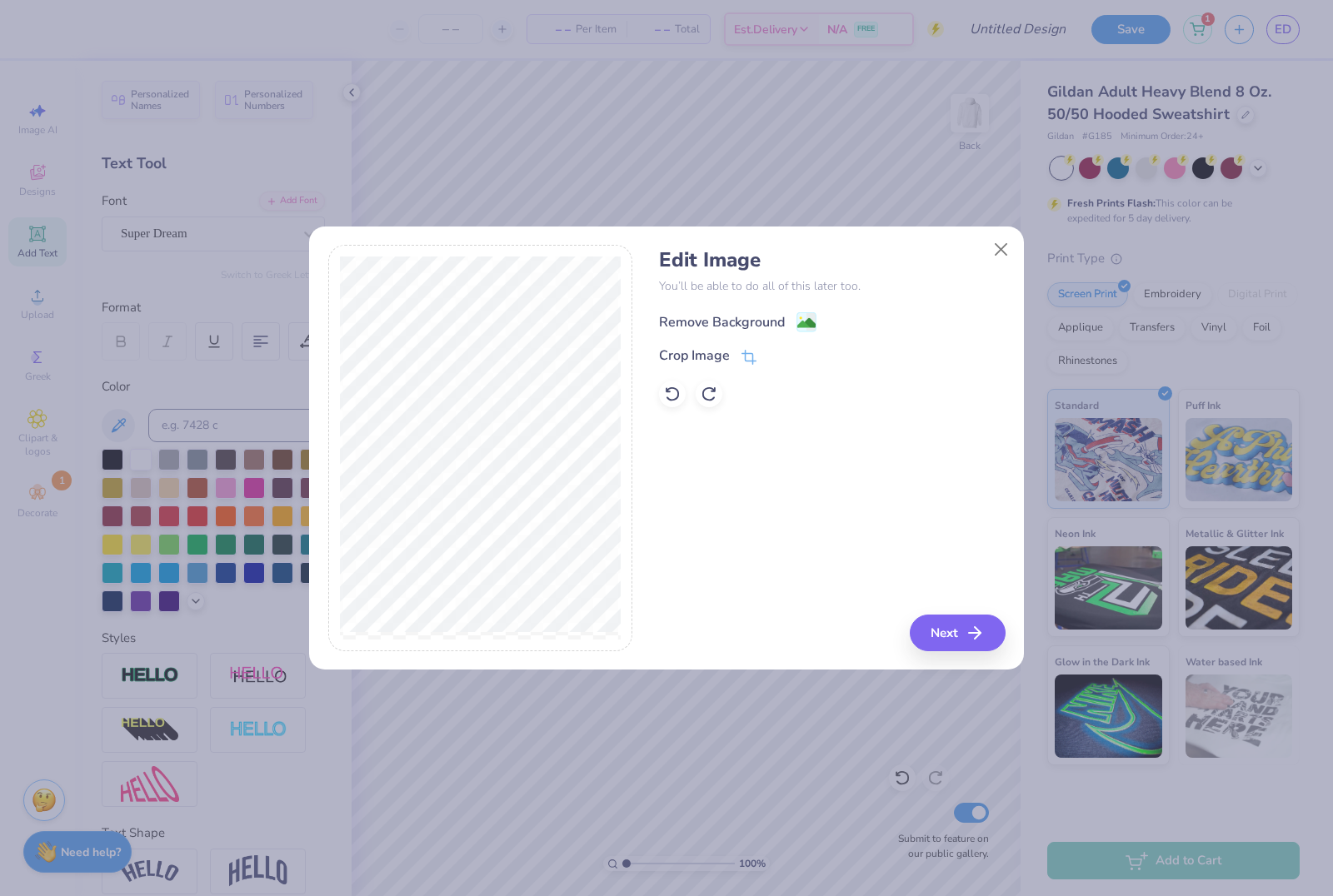
click at [797, 322] on image at bounding box center [807, 323] width 19 height 19
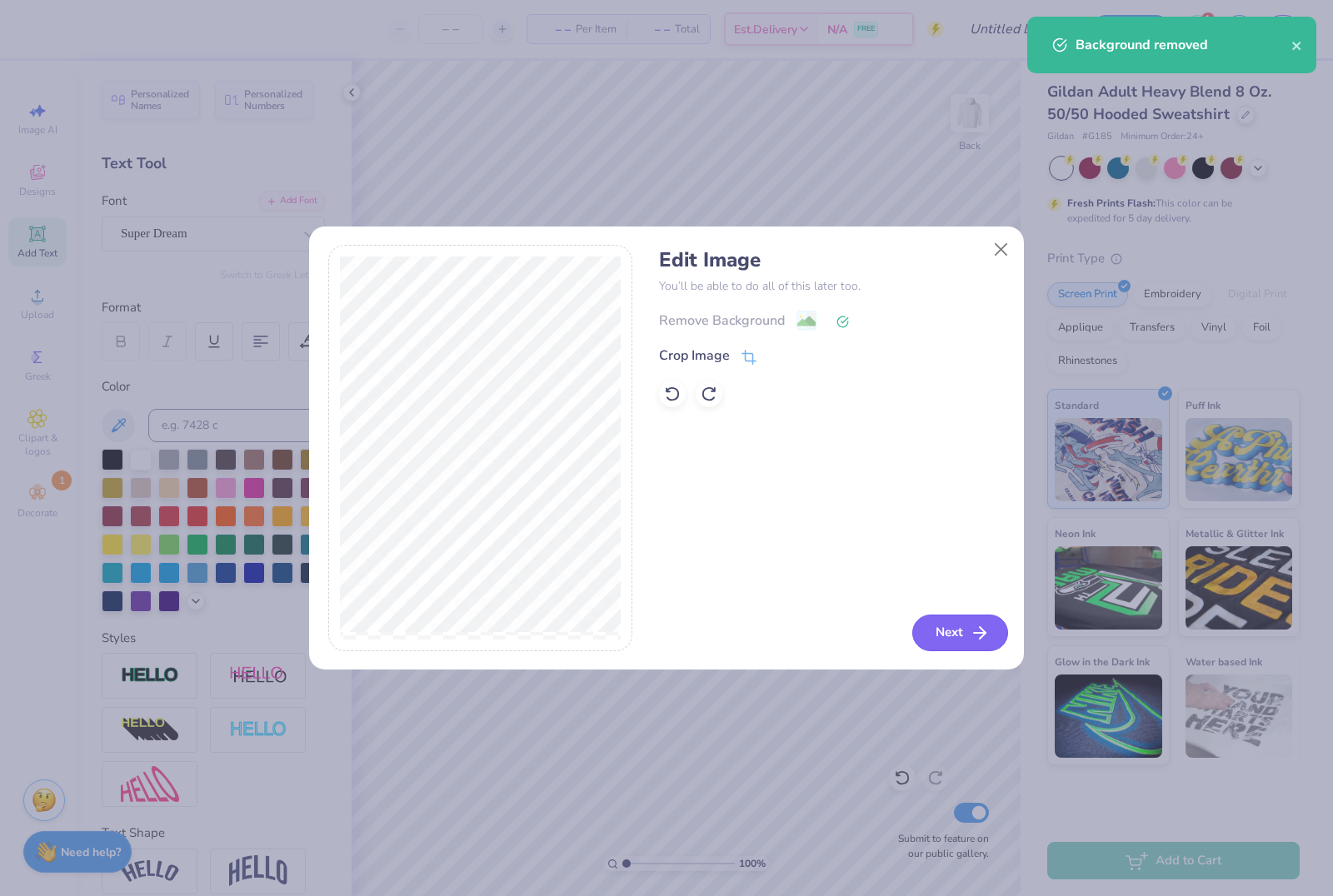
click at [960, 635] on button "Next" at bounding box center [960, 632] width 96 height 36
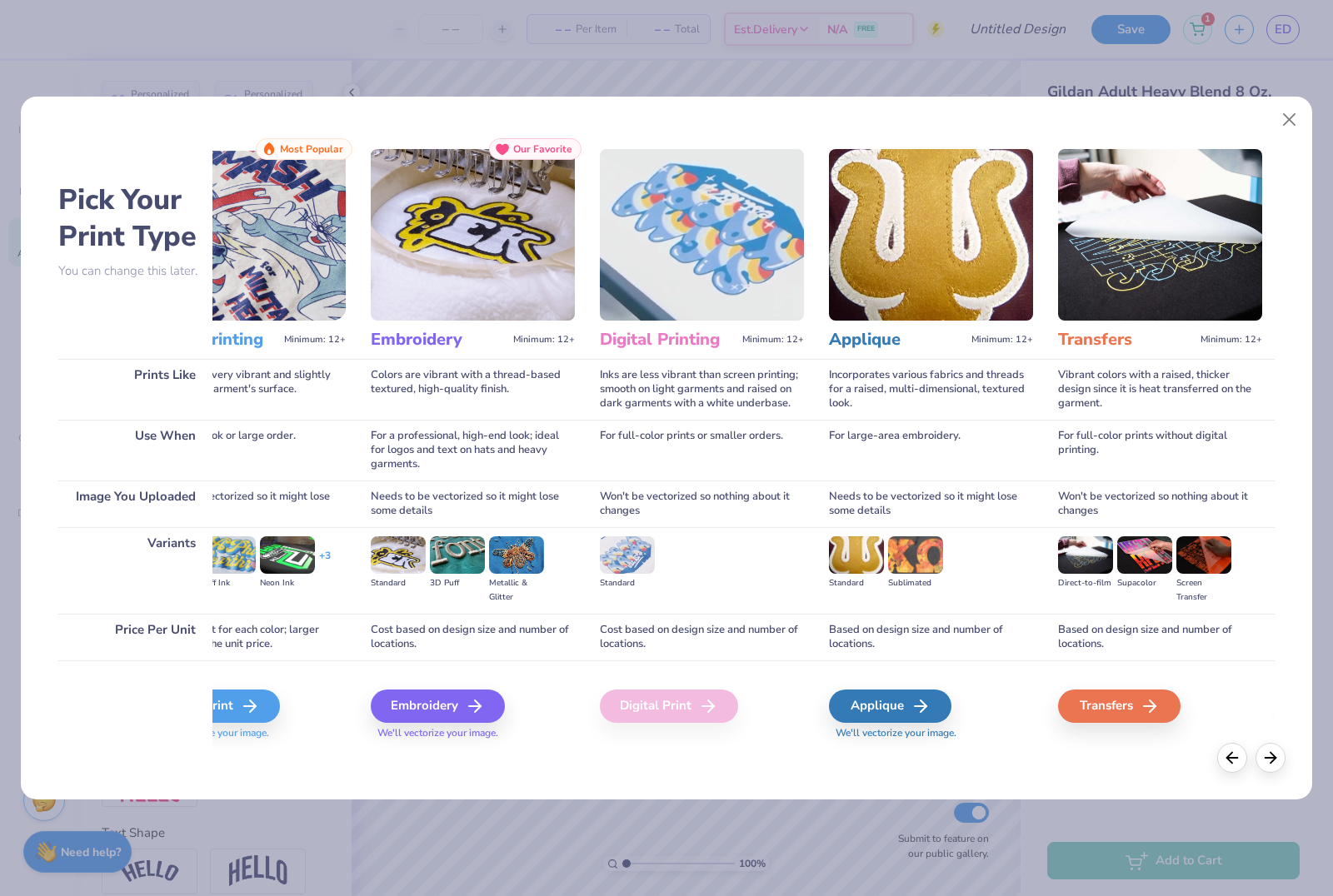
scroll to position [0, 73]
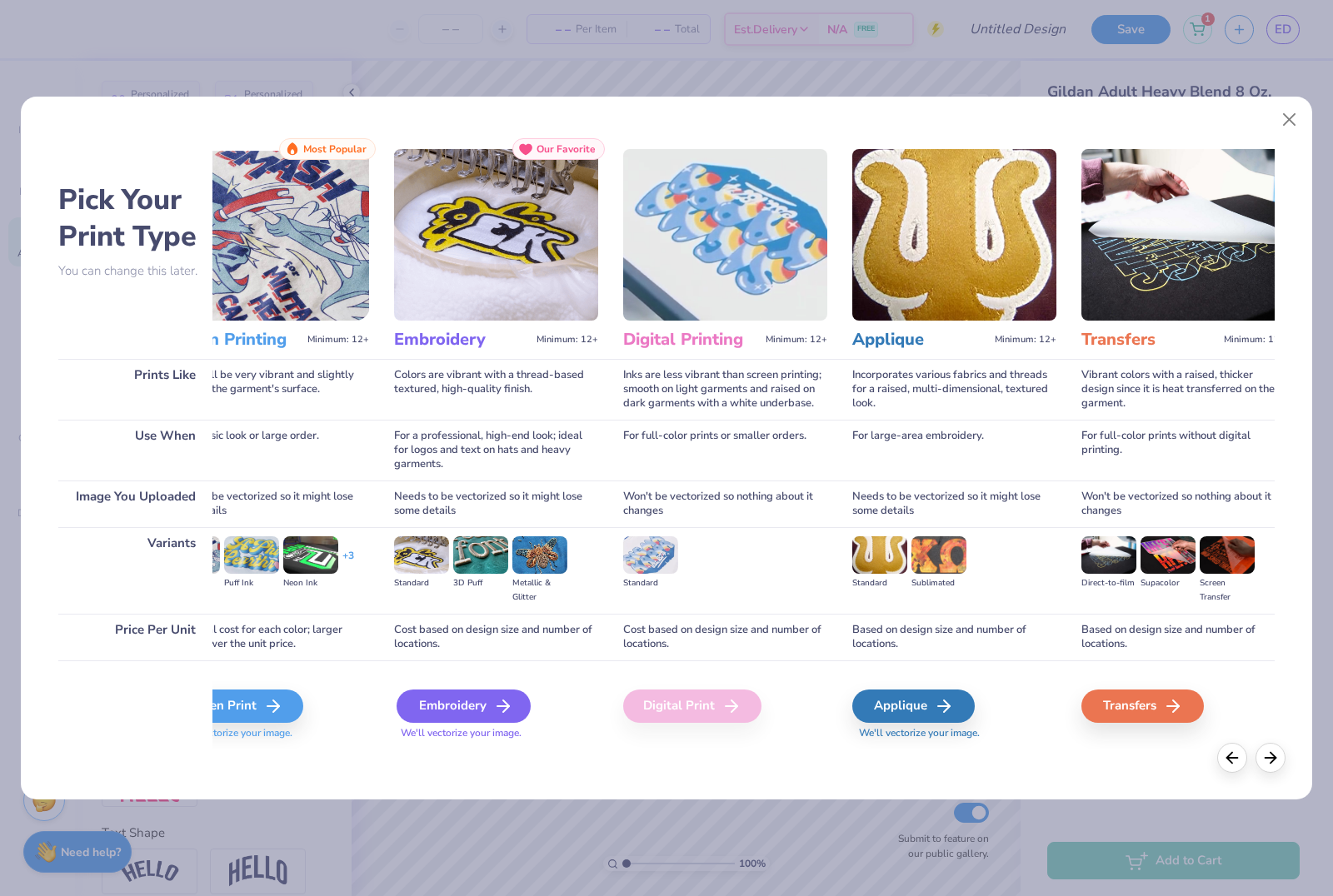
click at [468, 703] on div "Embroidery" at bounding box center [464, 706] width 134 height 33
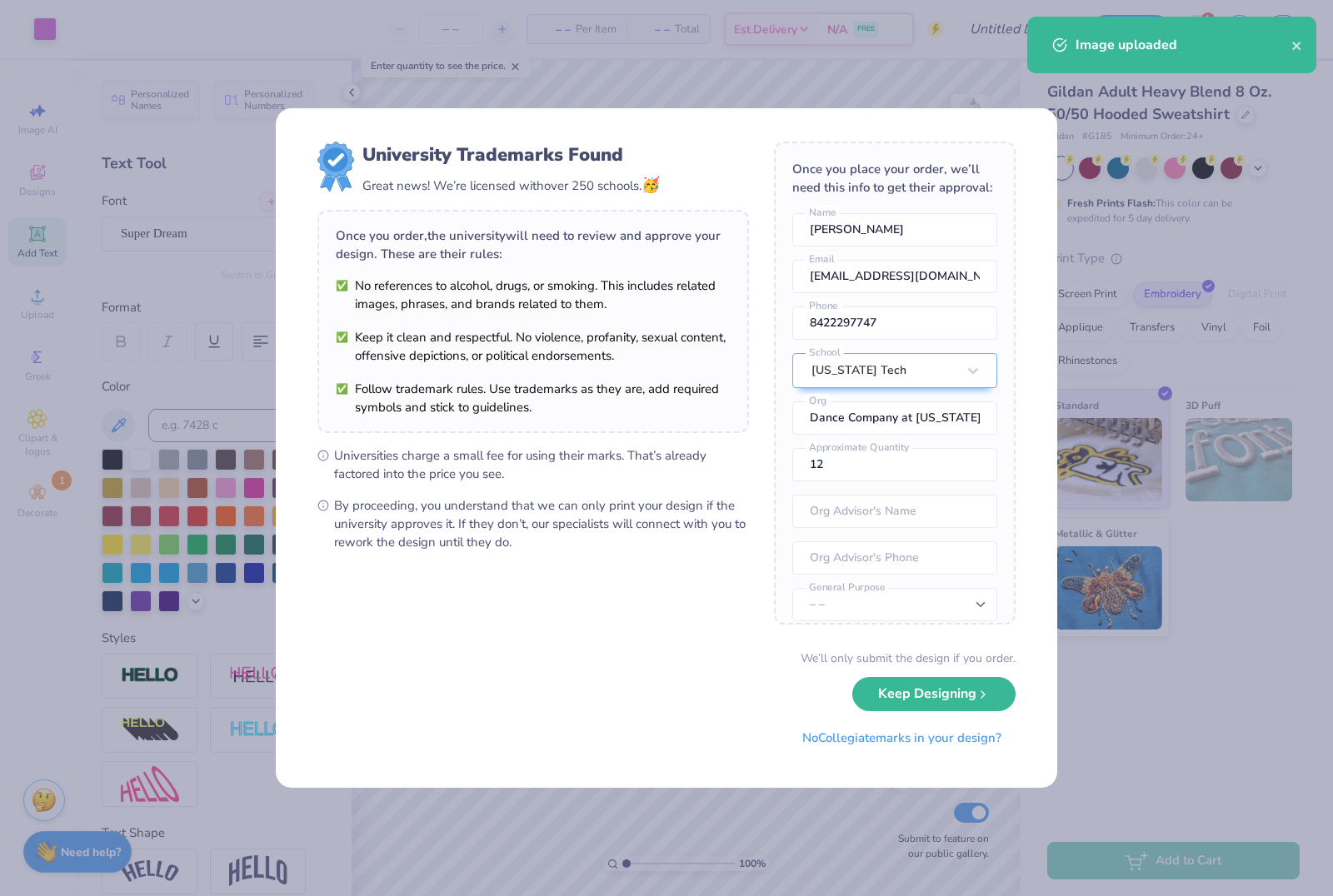
click at [774, 413] on body "Art colors – – Per Item – – Total Est. Delivery N/A FREE Design Title Save 1 ED…" at bounding box center [666, 448] width 1333 height 896
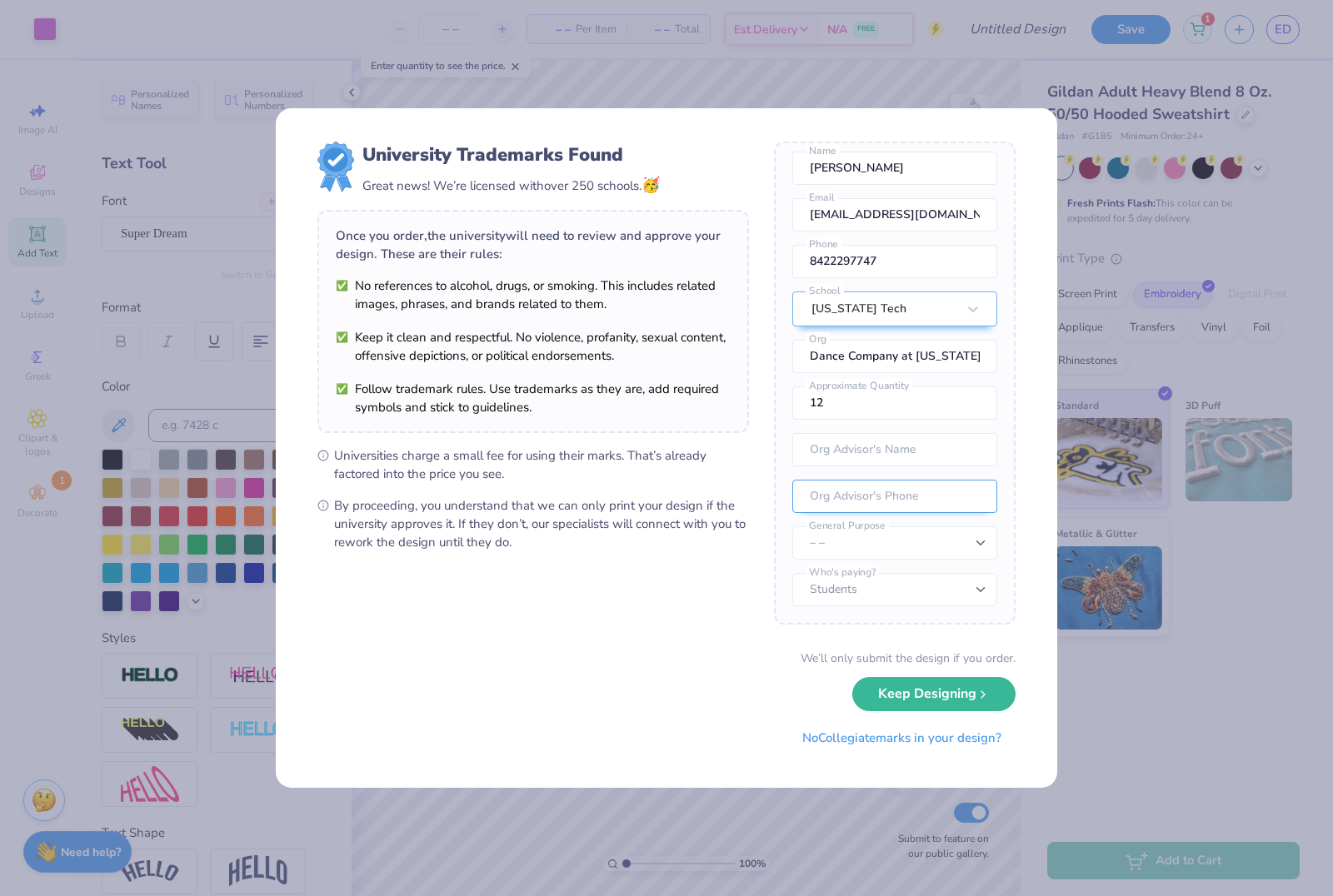
scroll to position [62, 0]
click at [938, 695] on button "Keep Designing" at bounding box center [934, 694] width 163 height 34
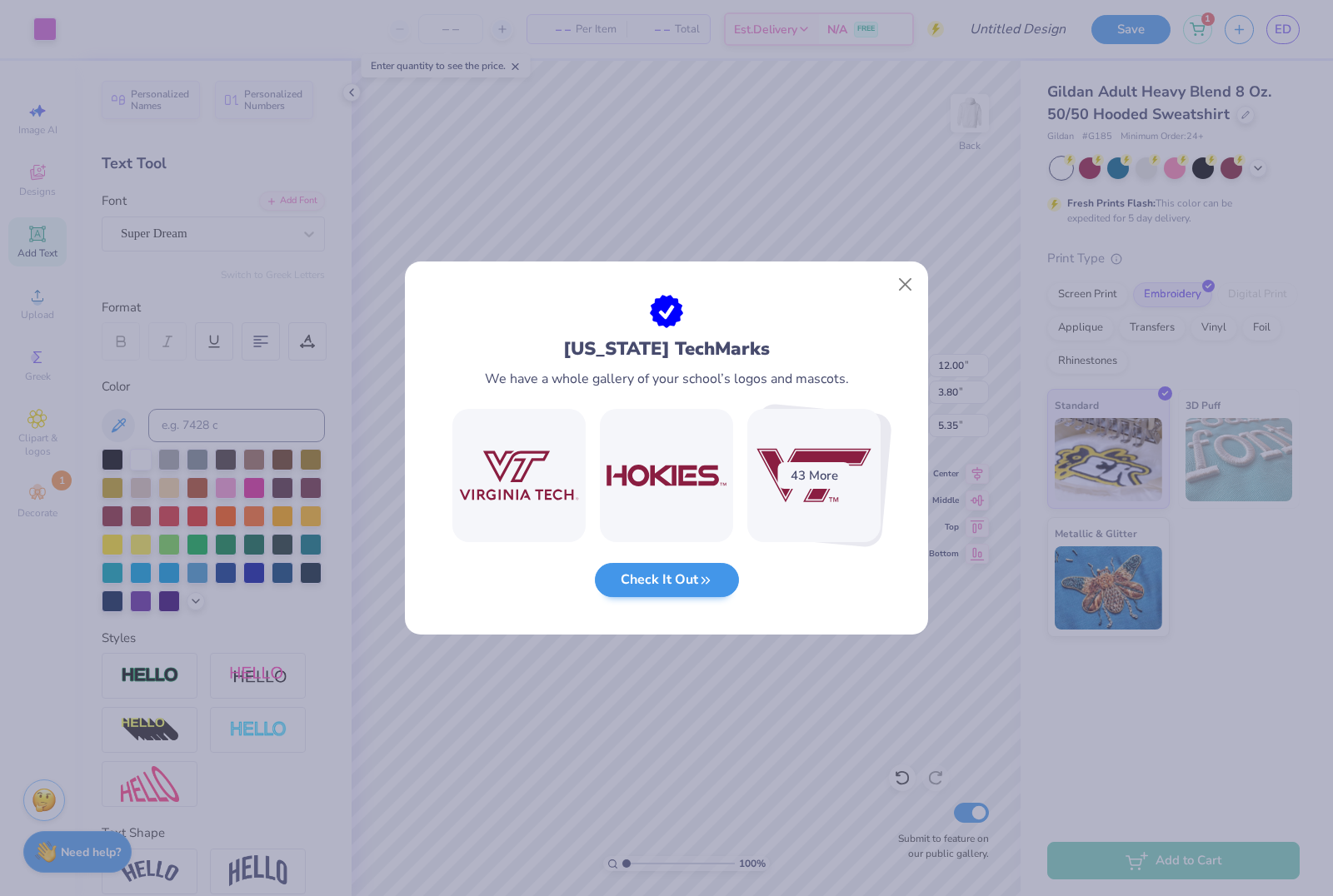
click at [705, 569] on button "Check It Out" at bounding box center [667, 580] width 144 height 34
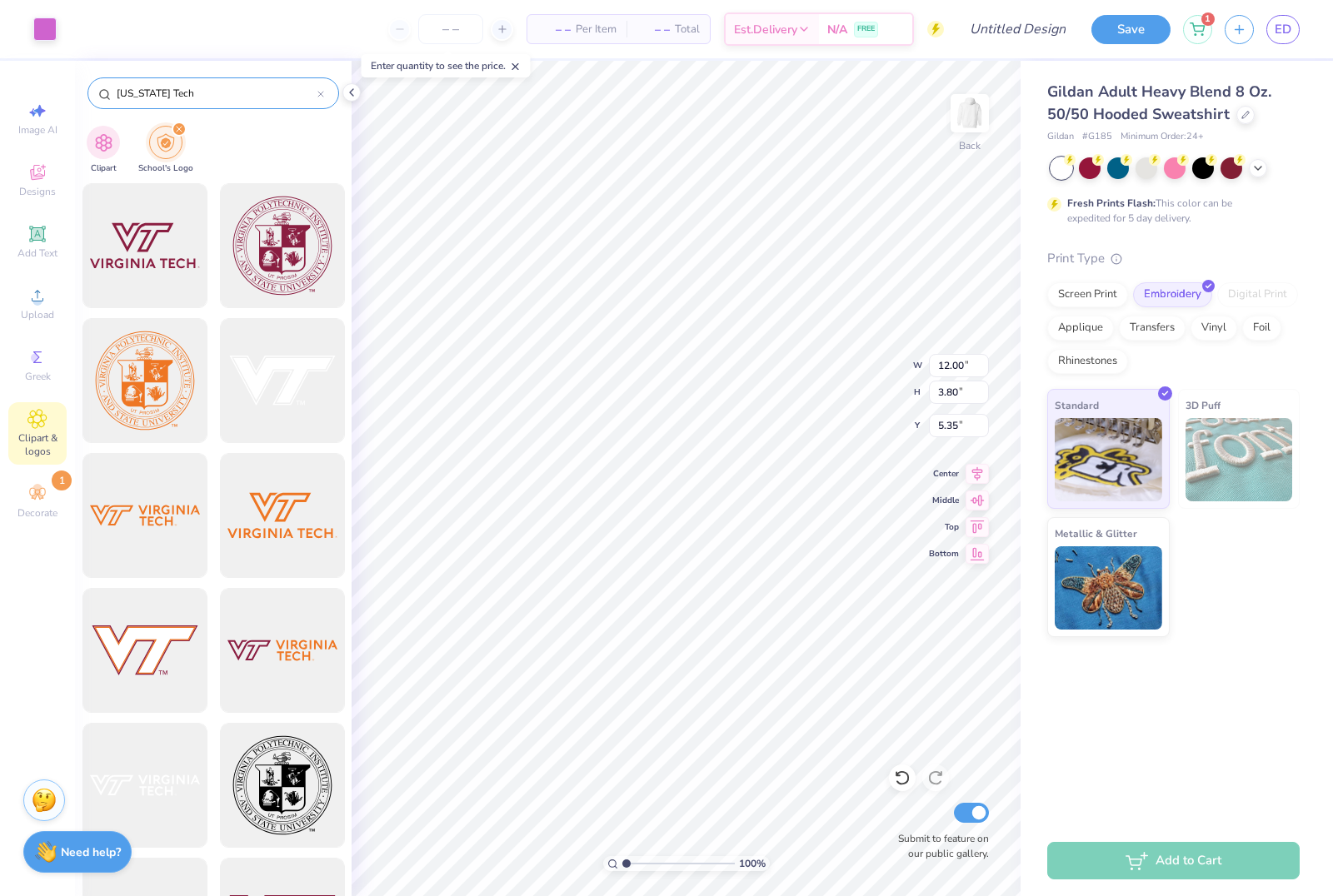
scroll to position [0, 0]
type input "4.89"
click at [1000, 18] on input "Design Title" at bounding box center [997, 29] width 163 height 33
type input "Merchhhh"
click at [446, 32] on input "number" at bounding box center [450, 29] width 65 height 30
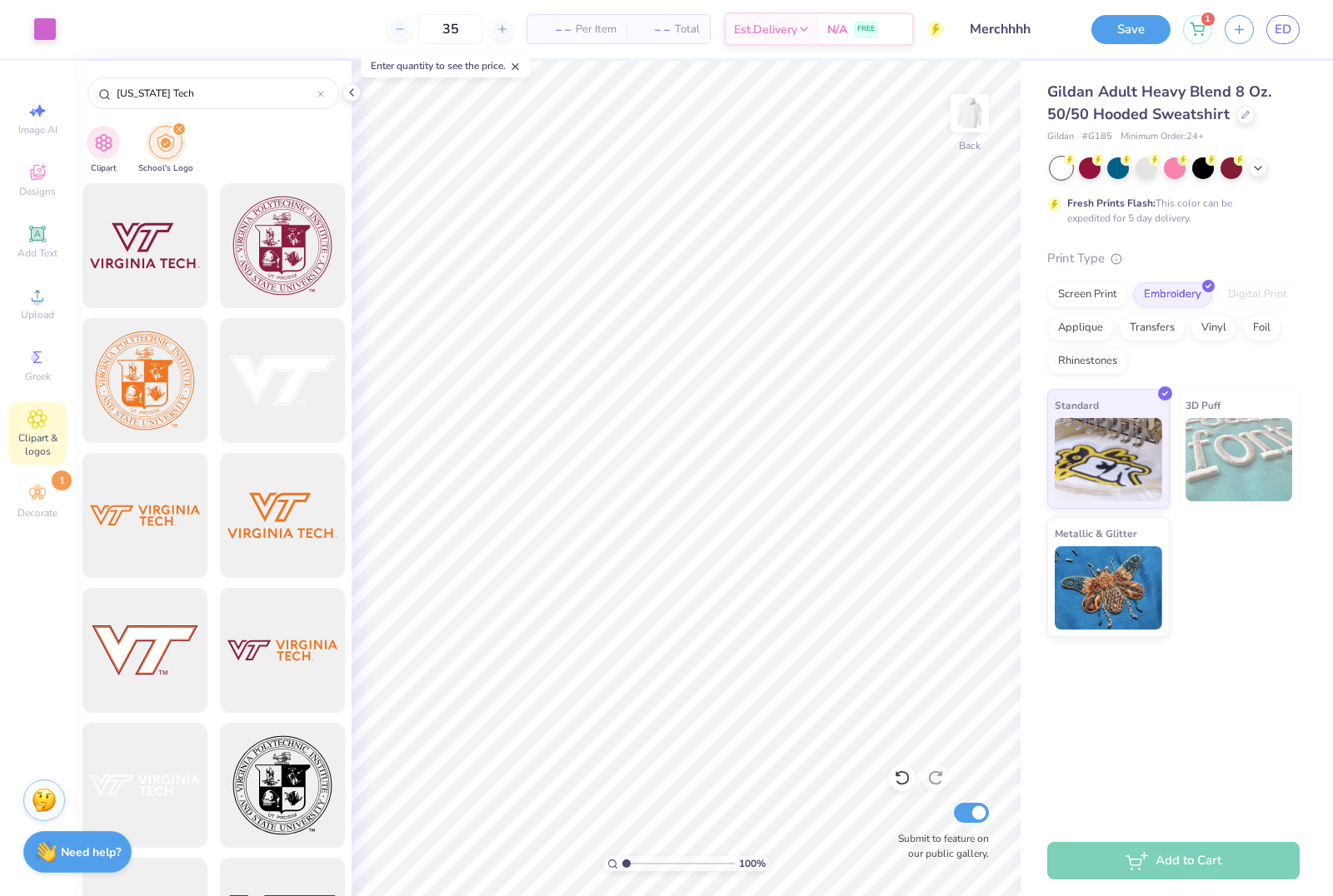
type input "35"
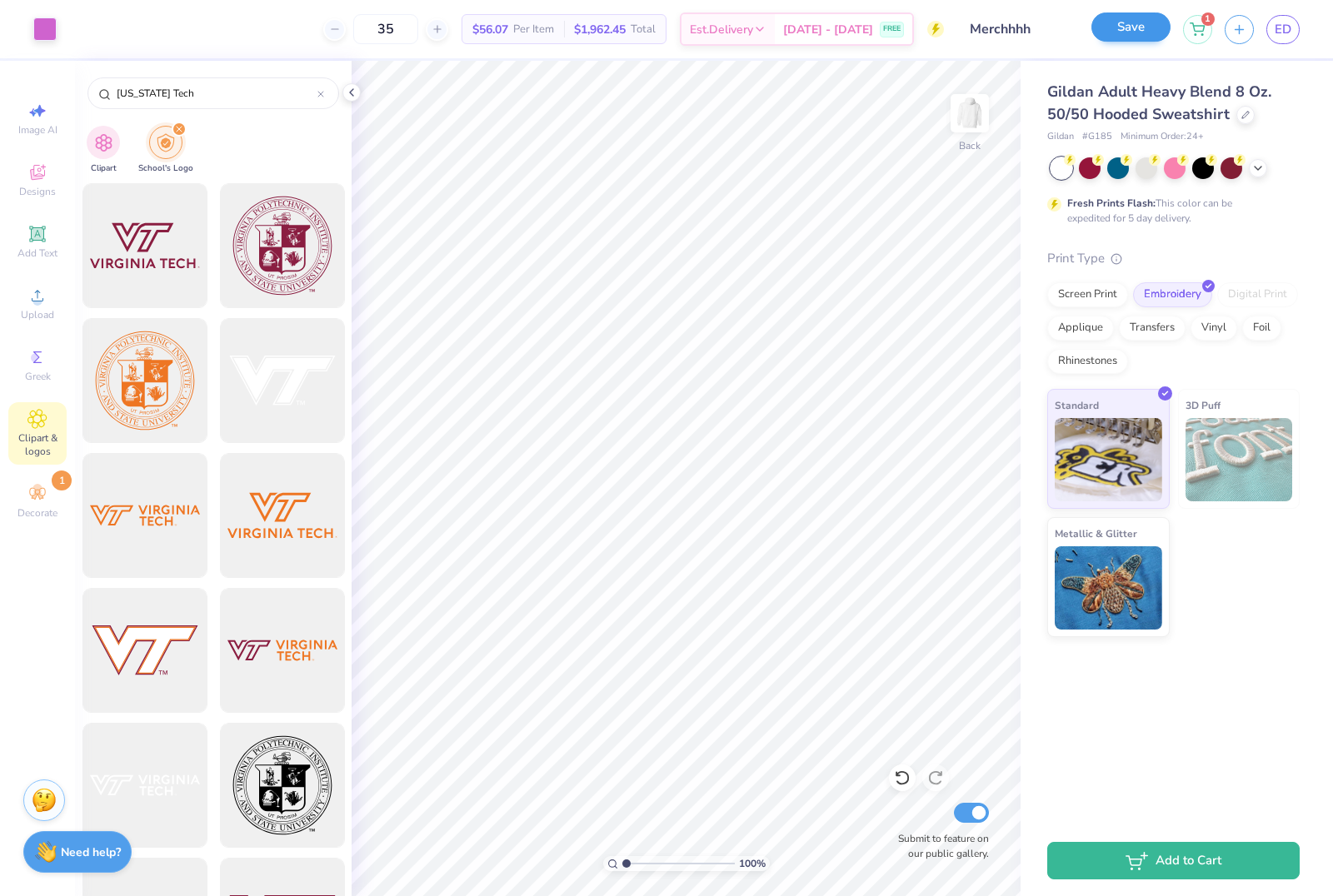
click at [1126, 30] on button "Save" at bounding box center [1132, 27] width 80 height 29
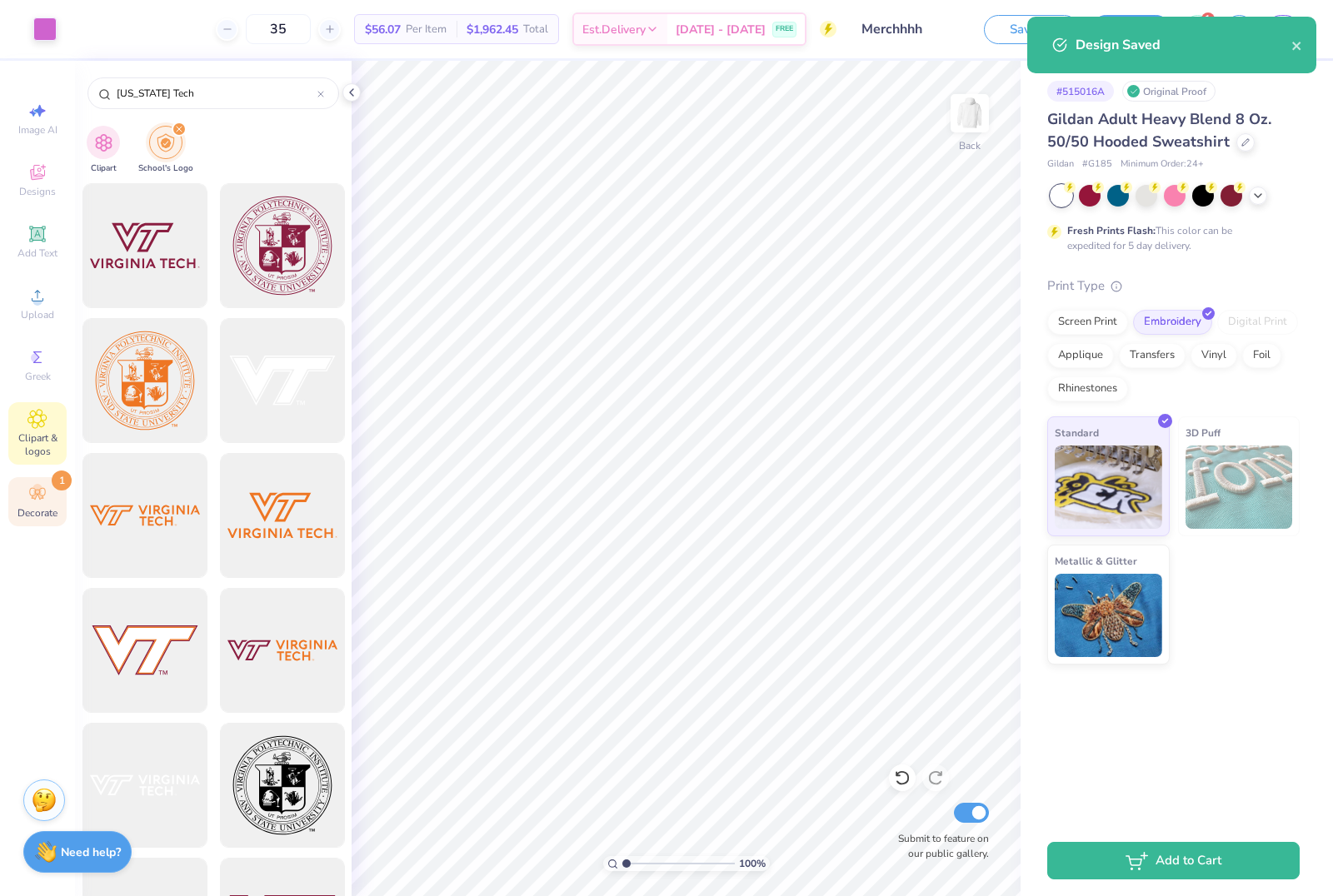
click at [37, 519] on span "Decorate" at bounding box center [37, 514] width 40 height 14
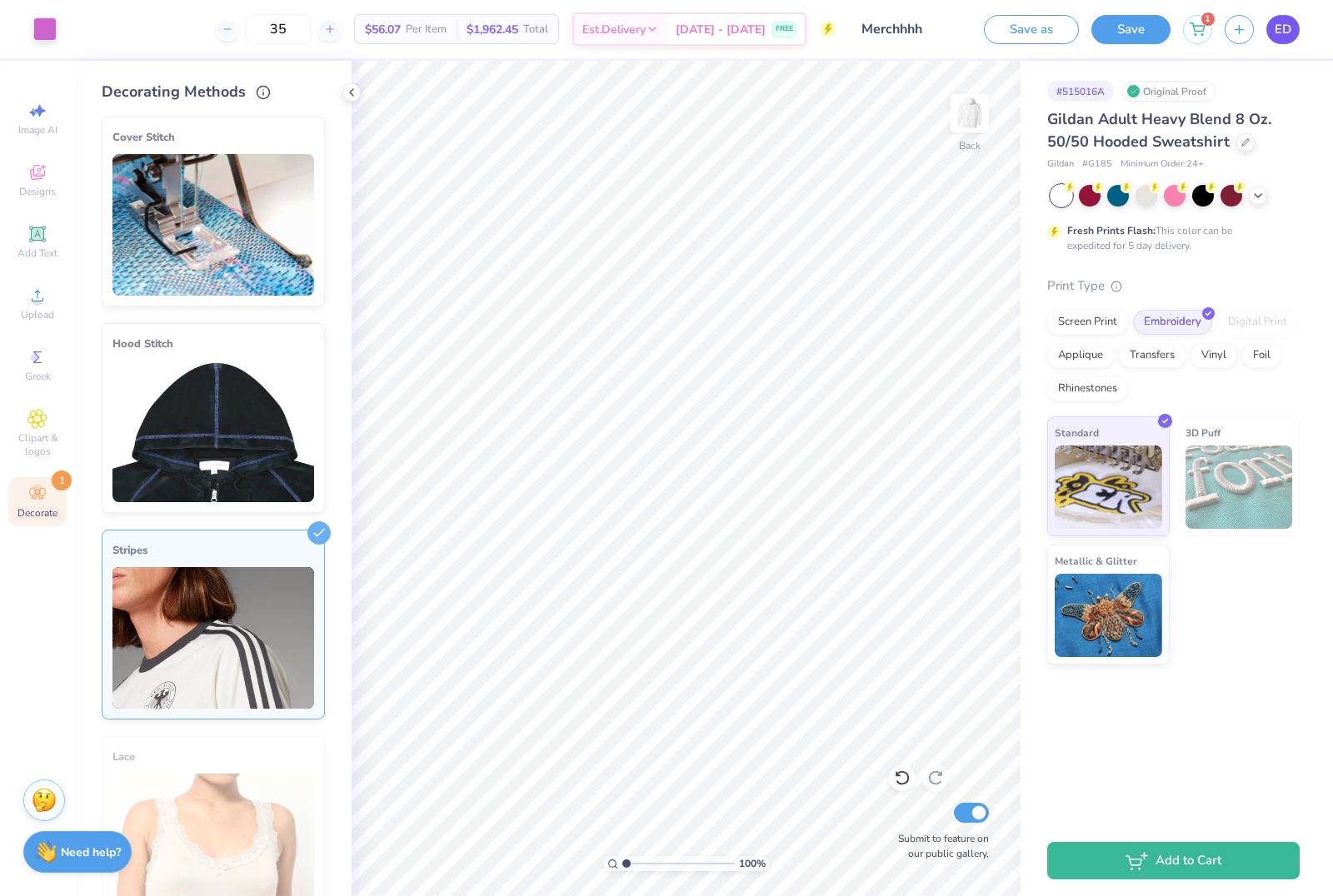
click at [1284, 35] on span "ED" at bounding box center [1283, 30] width 17 height 19
click at [1249, 146] on div at bounding box center [1246, 141] width 19 height 19
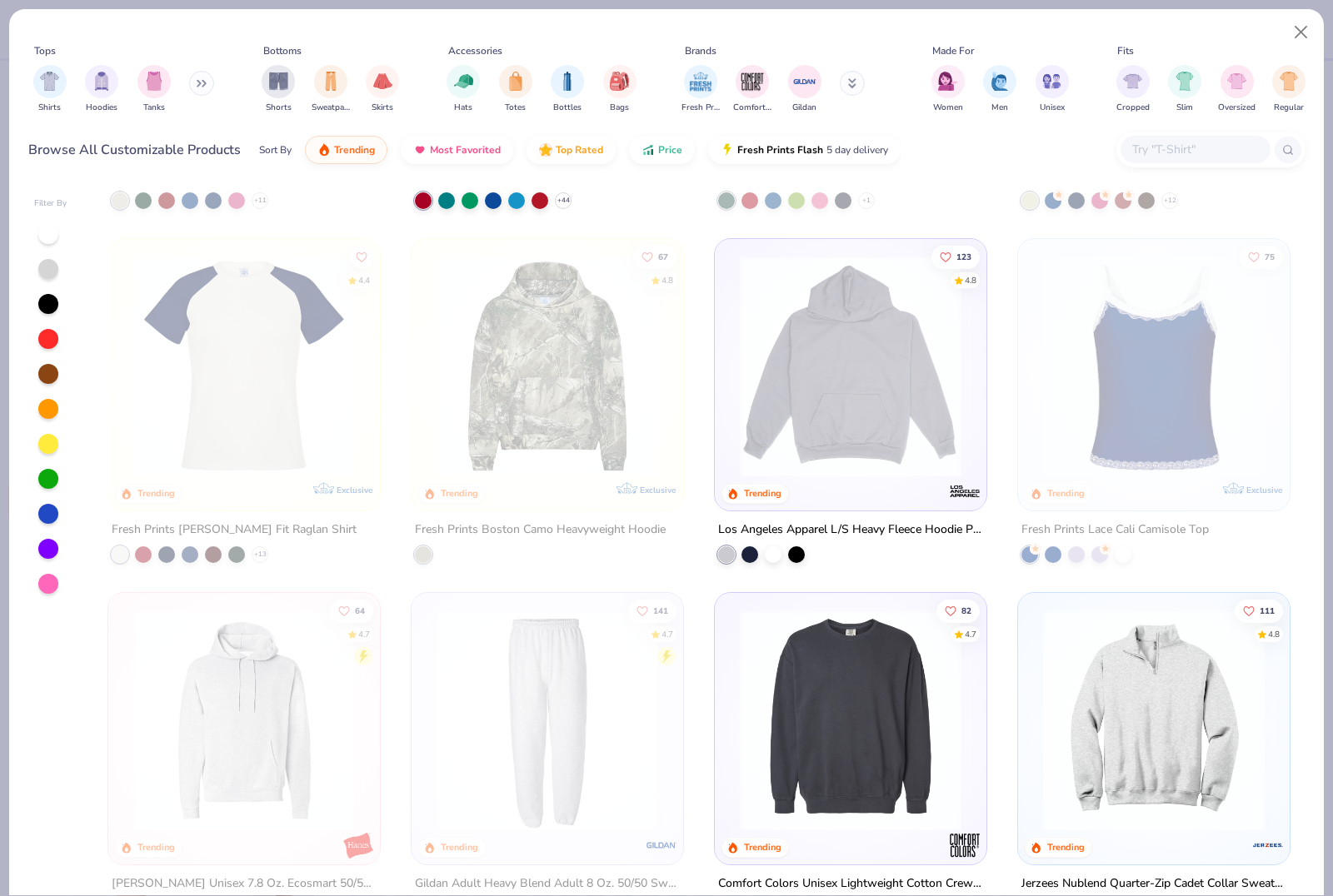
scroll to position [2805, 0]
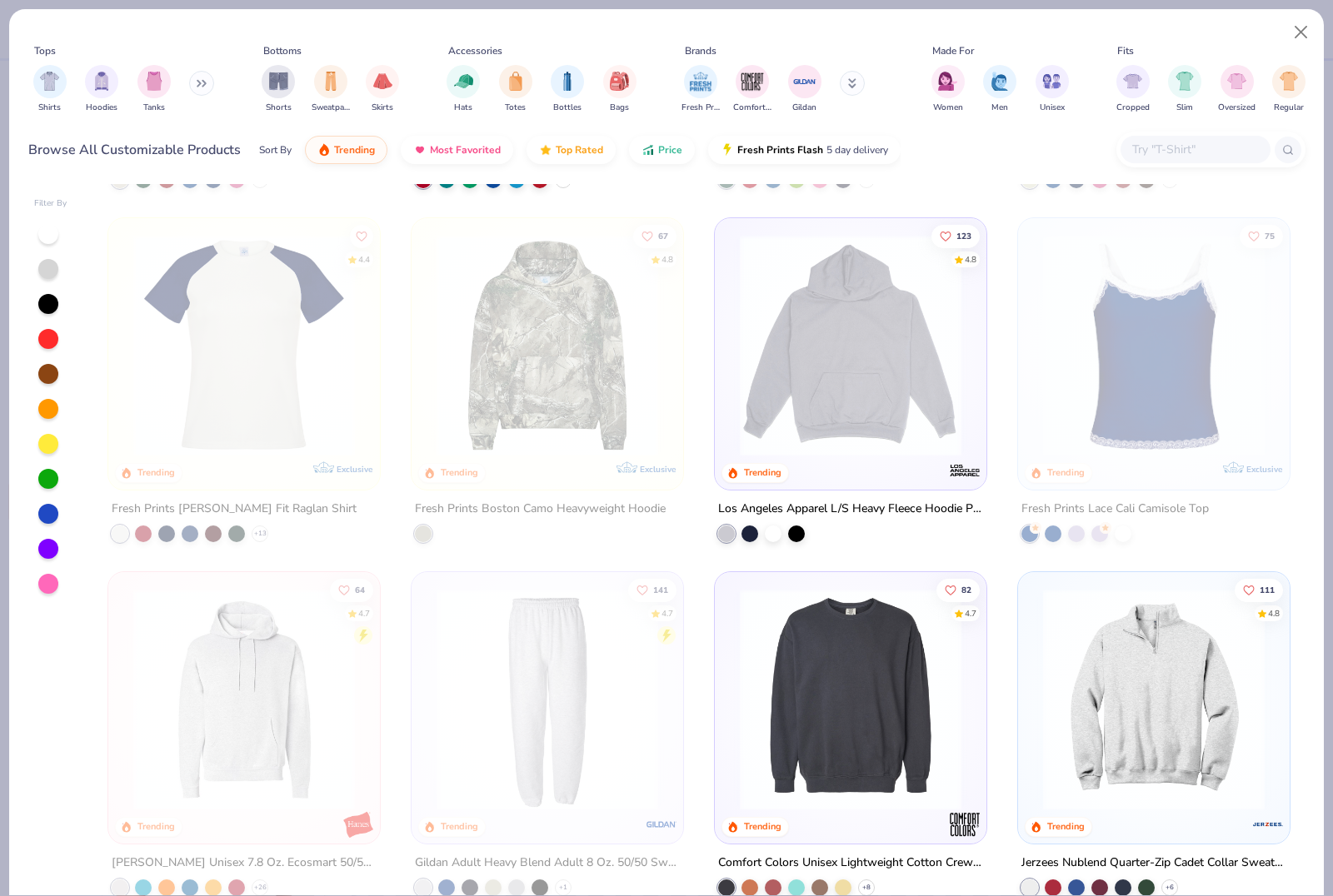
click at [817, 366] on img at bounding box center [851, 346] width 239 height 222
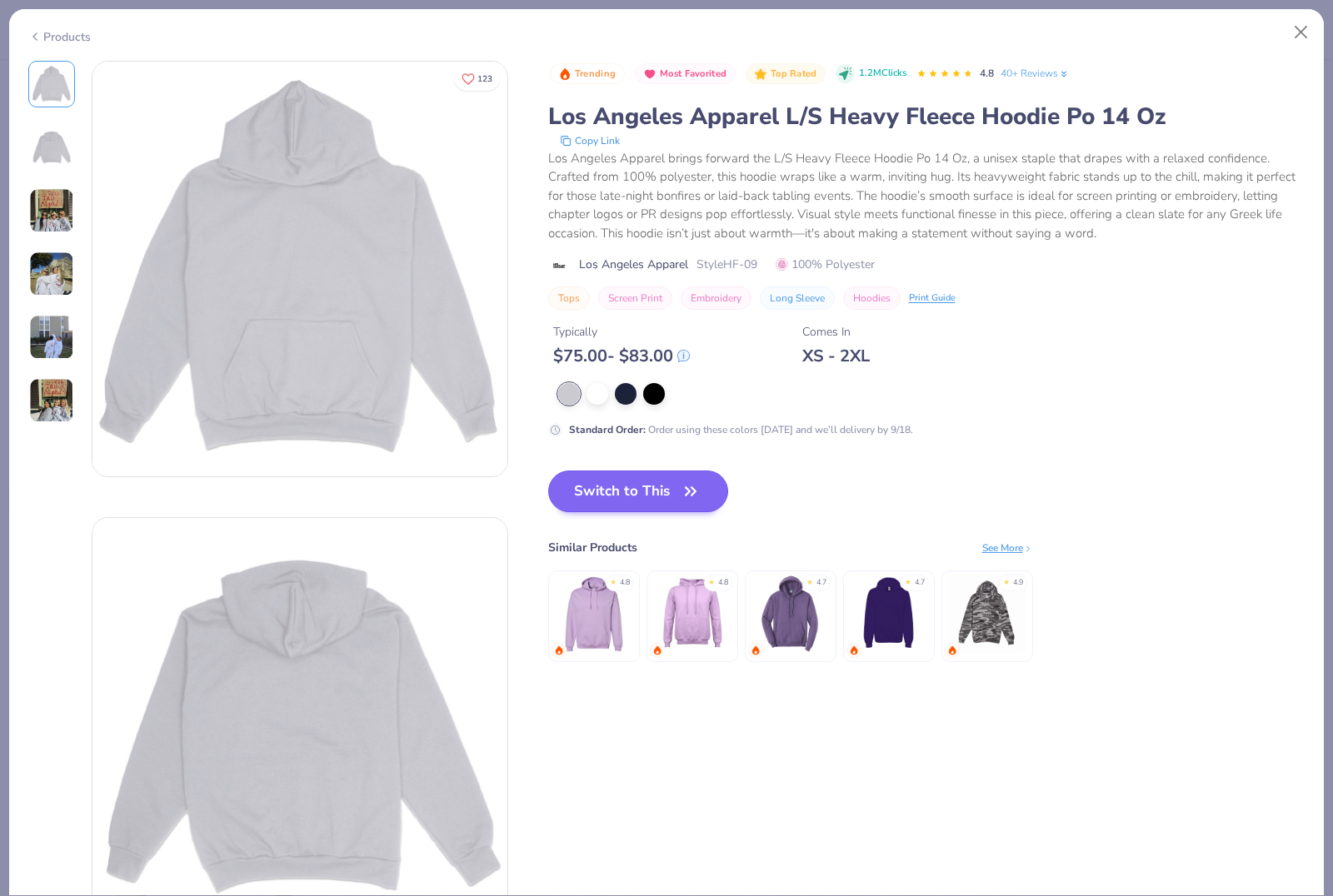
click at [681, 487] on icon "button" at bounding box center [691, 492] width 24 height 24
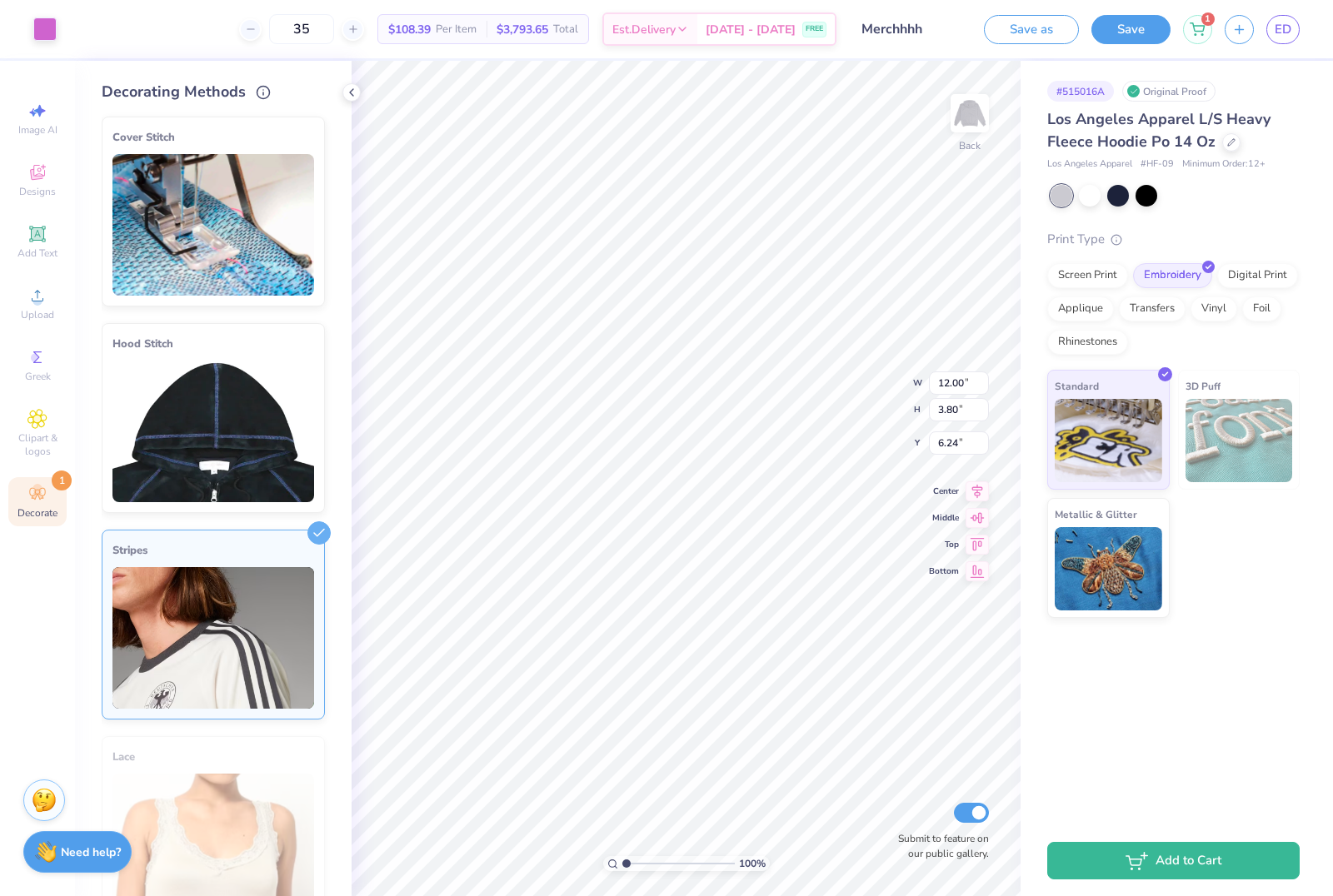
type input "6.48"
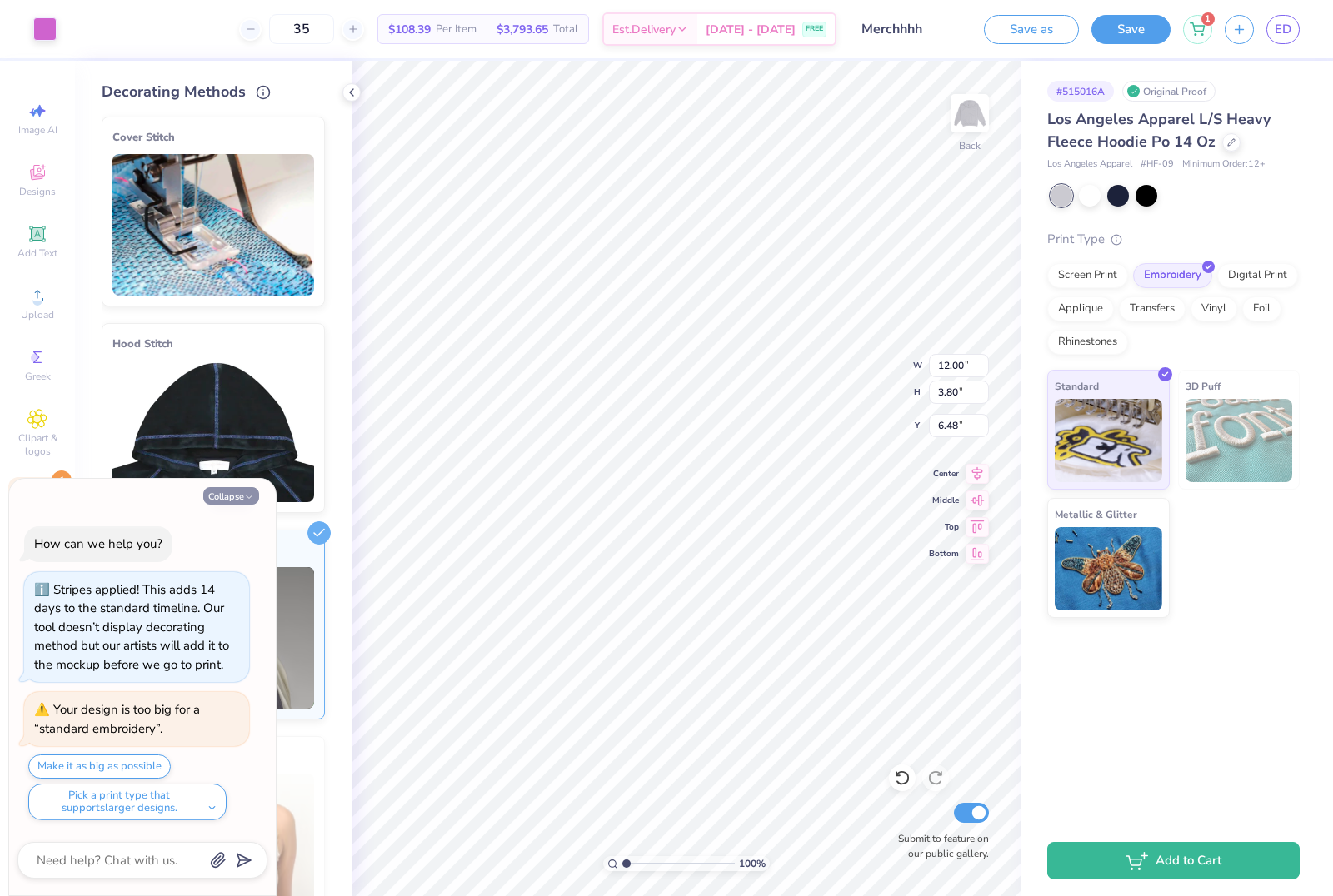
click at [245, 501] on icon "button" at bounding box center [249, 497] width 10 height 10
type textarea "x"
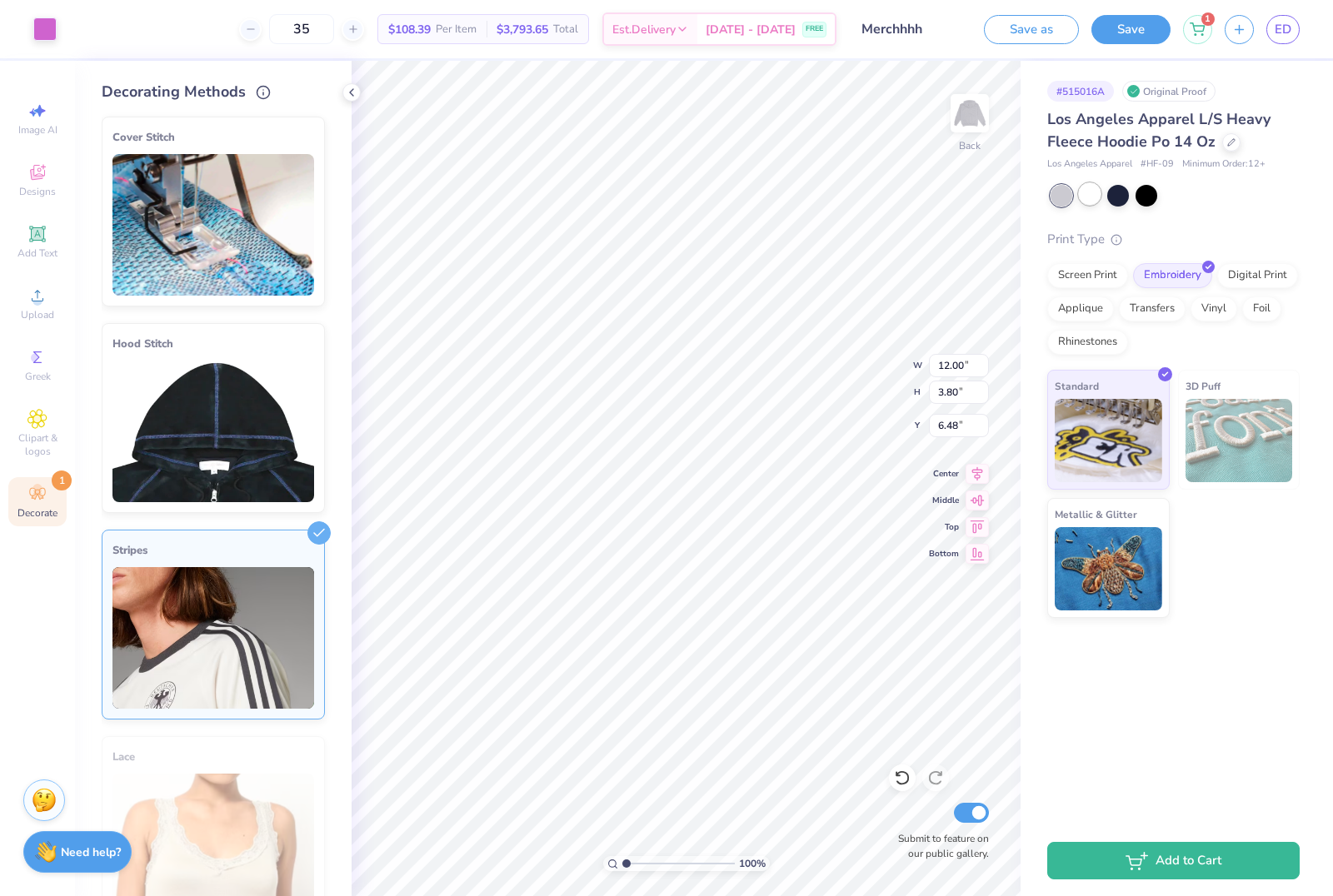
click at [1093, 196] on div at bounding box center [1090, 195] width 22 height 22
click at [1231, 140] on icon at bounding box center [1231, 140] width 8 height 8
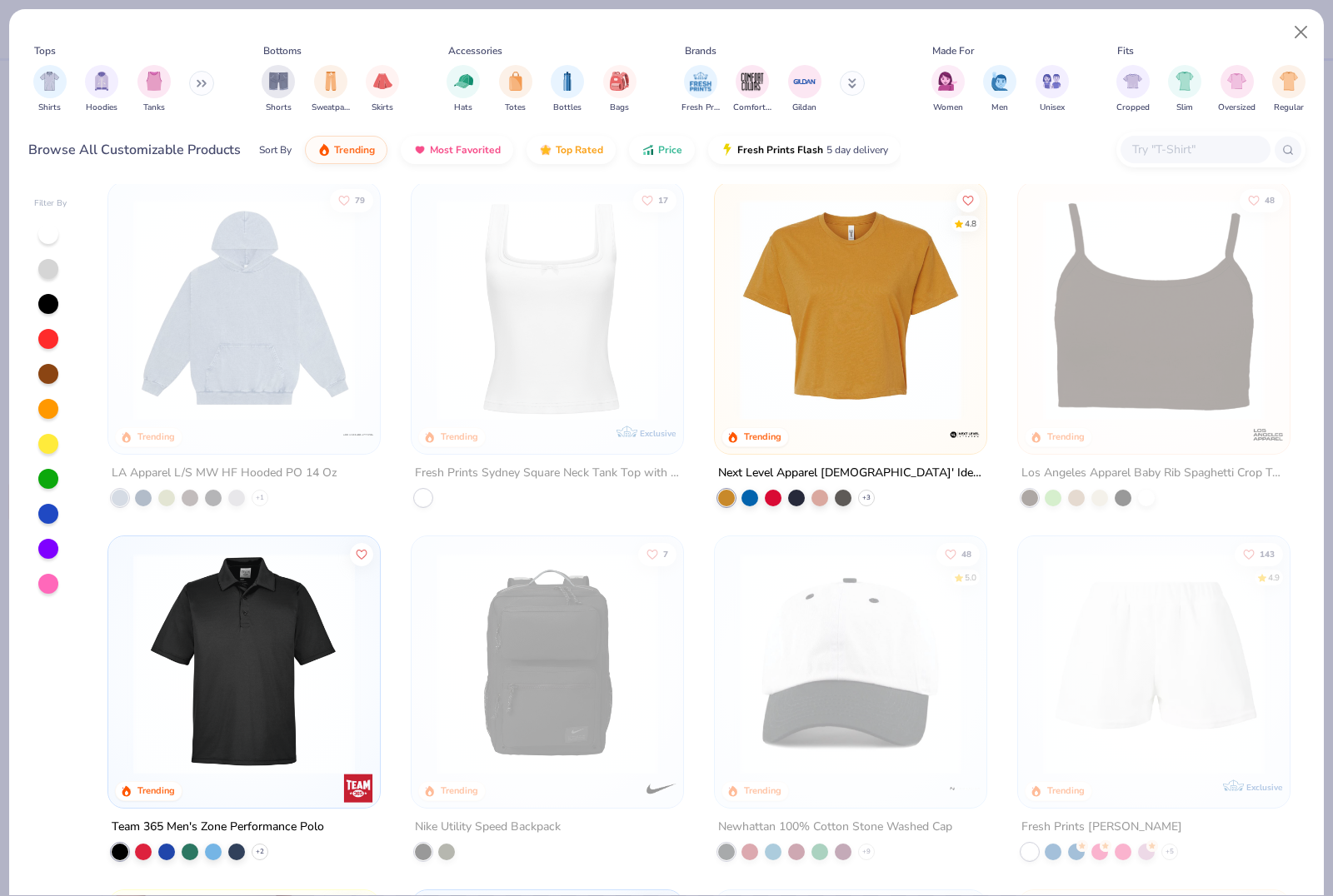
scroll to position [3901, 0]
click at [271, 378] on img at bounding box center [245, 311] width 239 height 222
click at [305, 316] on img at bounding box center [245, 311] width 239 height 222
click at [311, 348] on img at bounding box center [245, 311] width 239 height 222
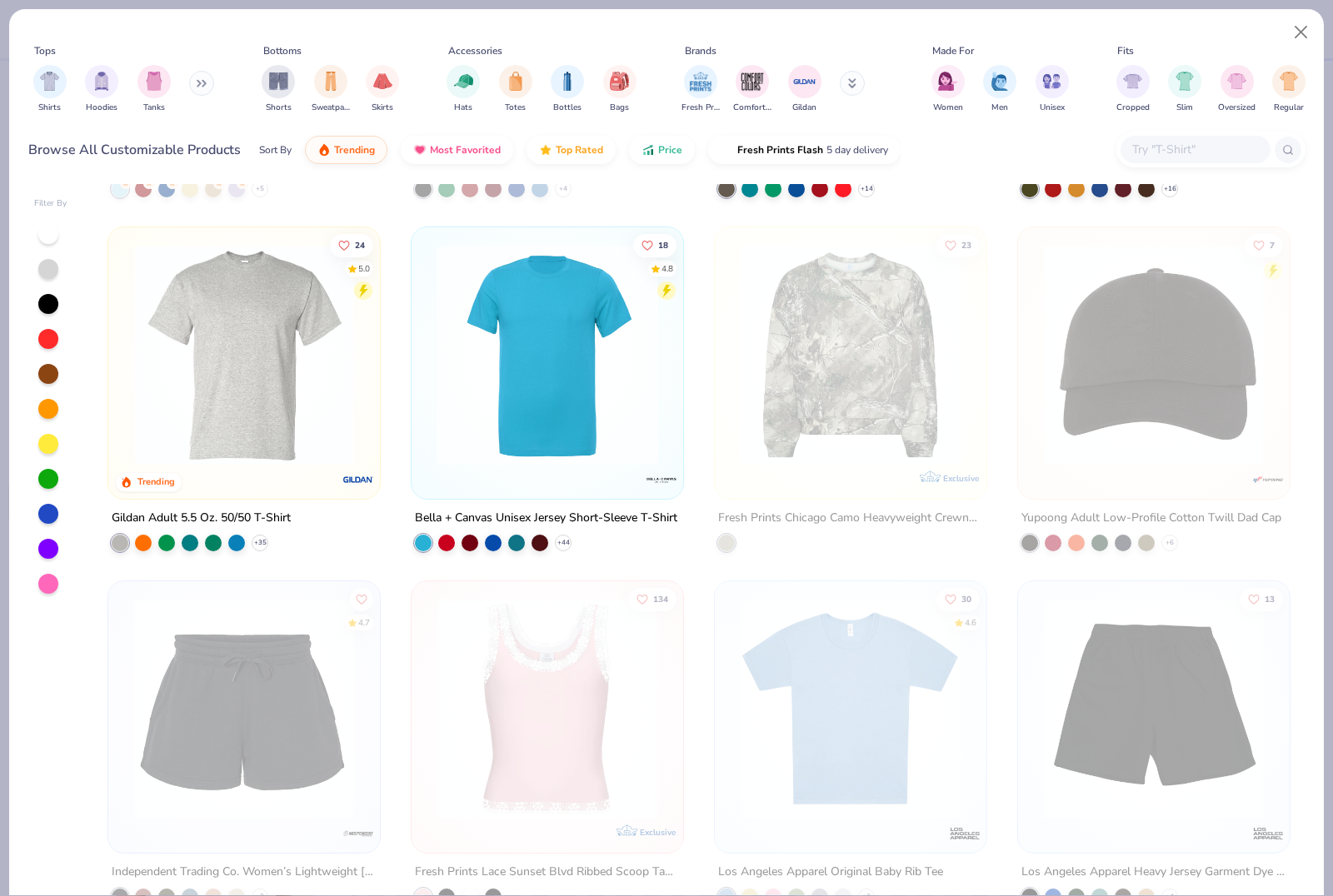
scroll to position [5928, 0]
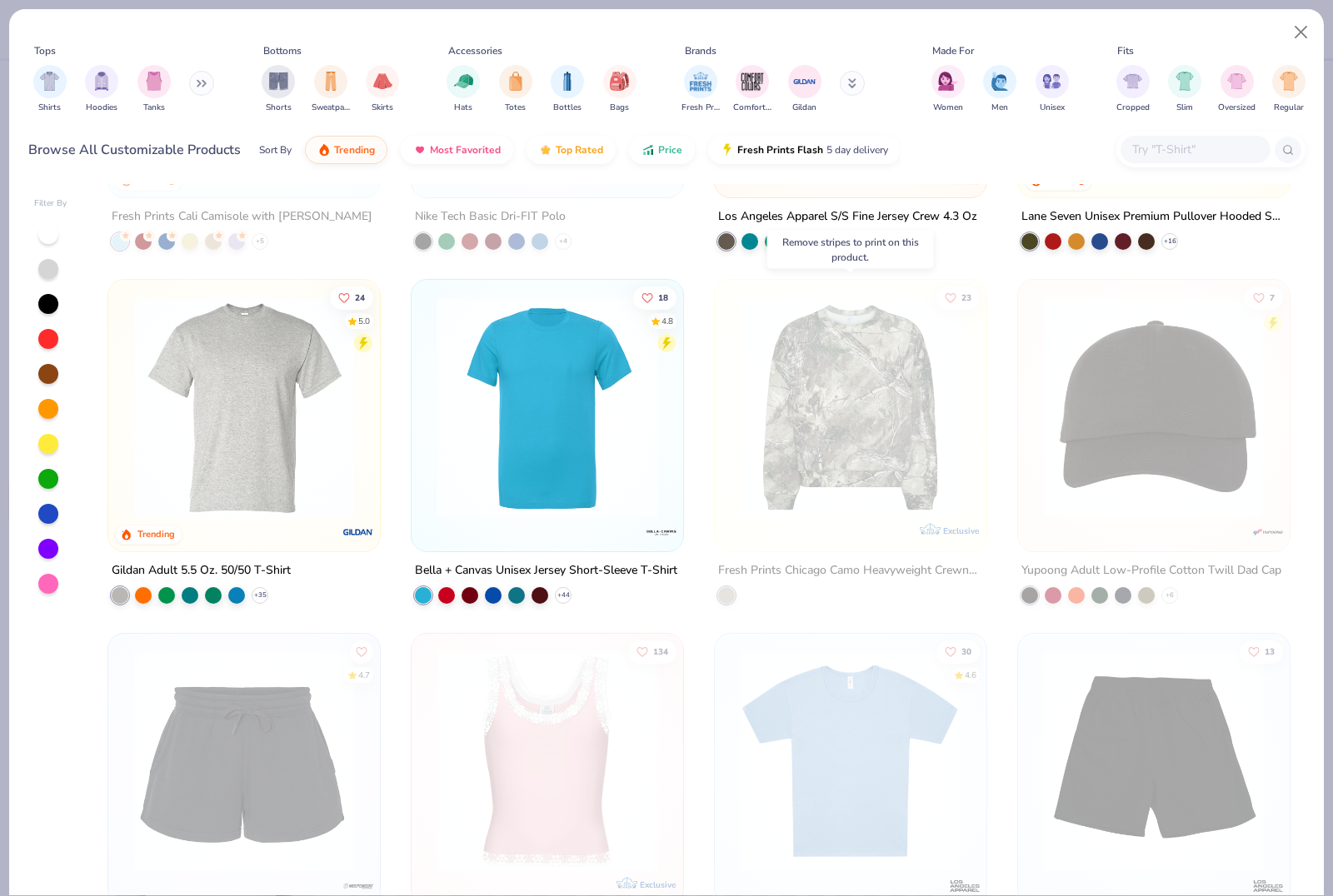
click at [890, 376] on img at bounding box center [851, 407] width 239 height 222
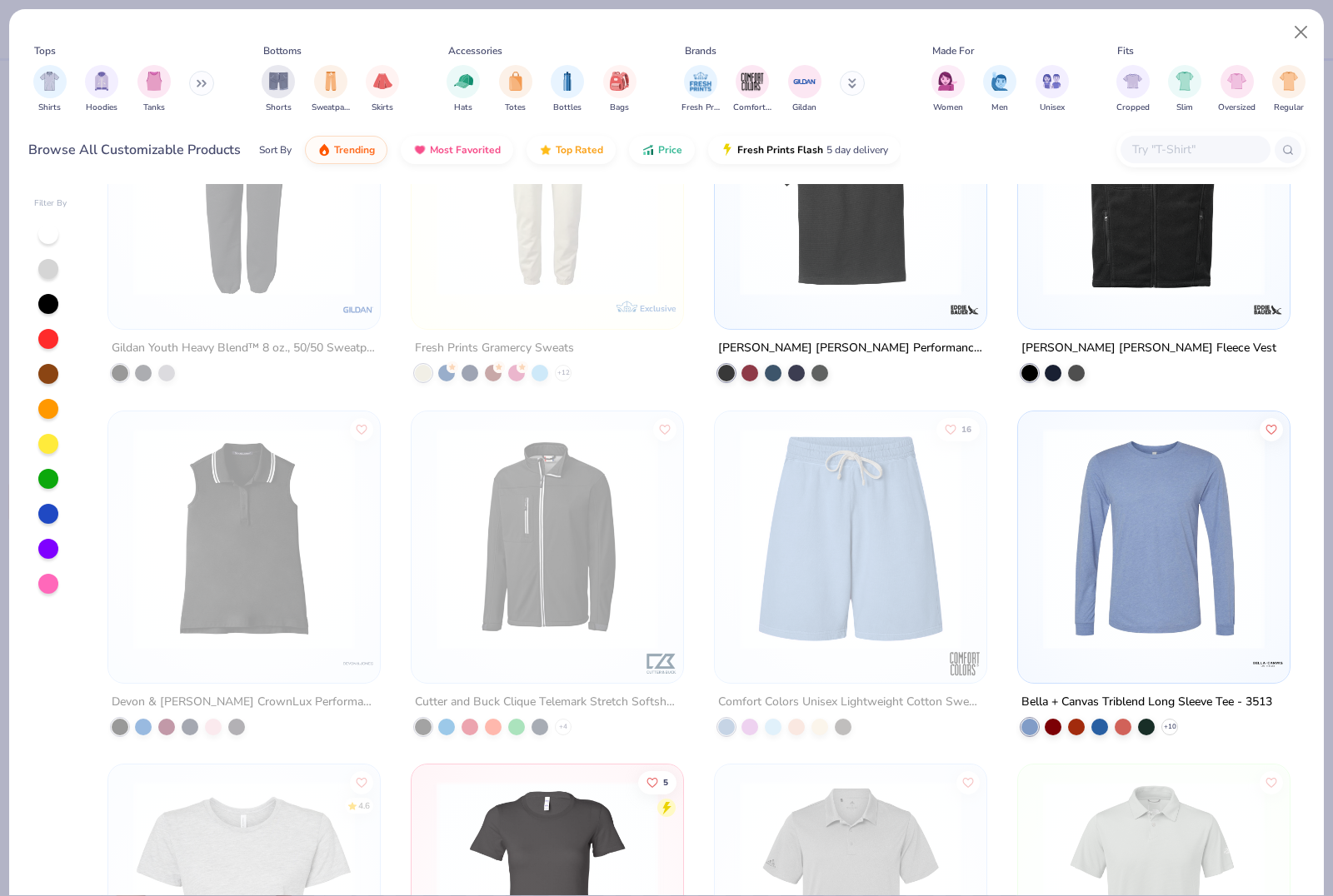
scroll to position [13244, 0]
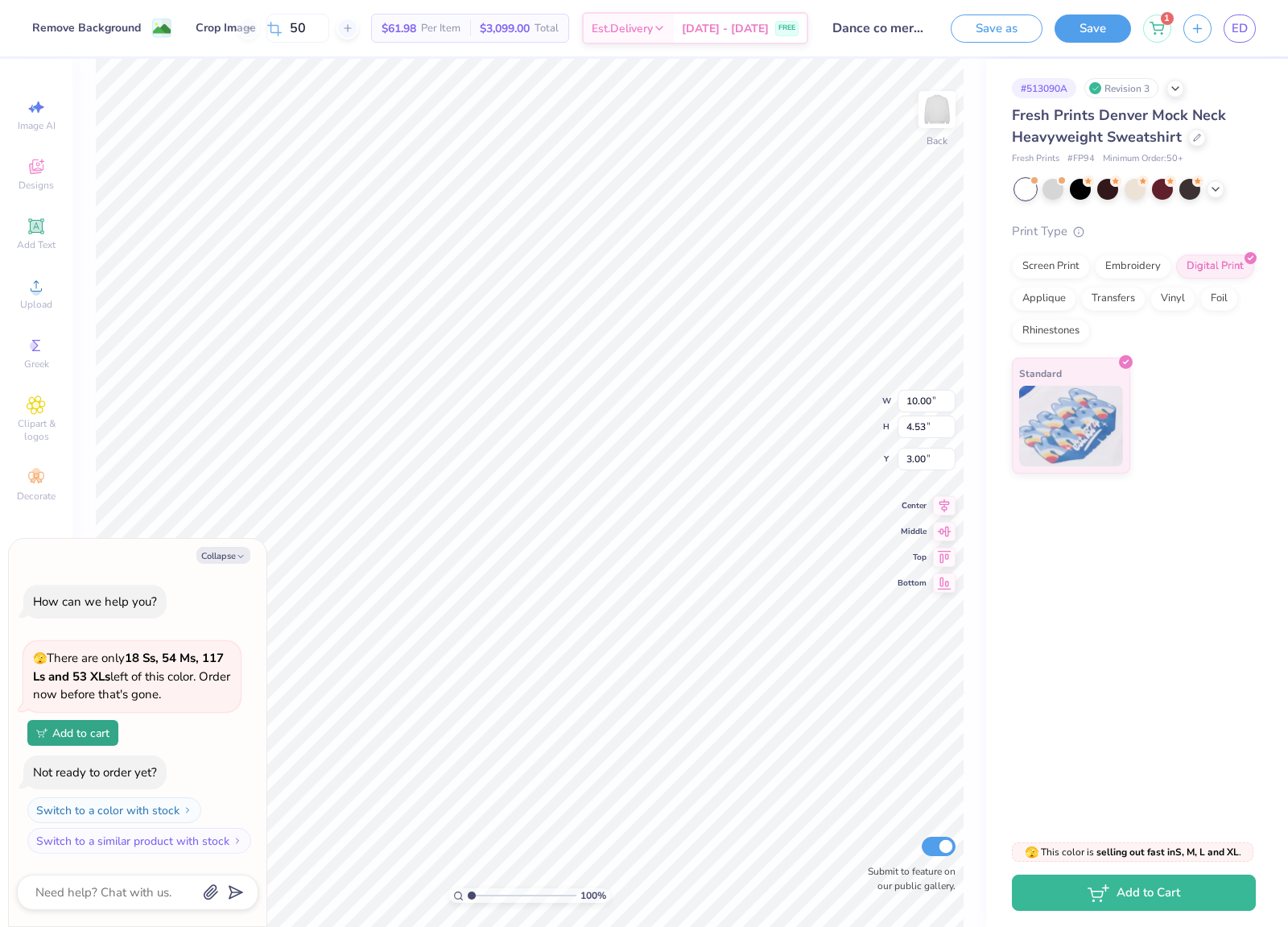
click at [119, 774] on div "Not ready to order yet?" at bounding box center [95, 772] width 124 height 16
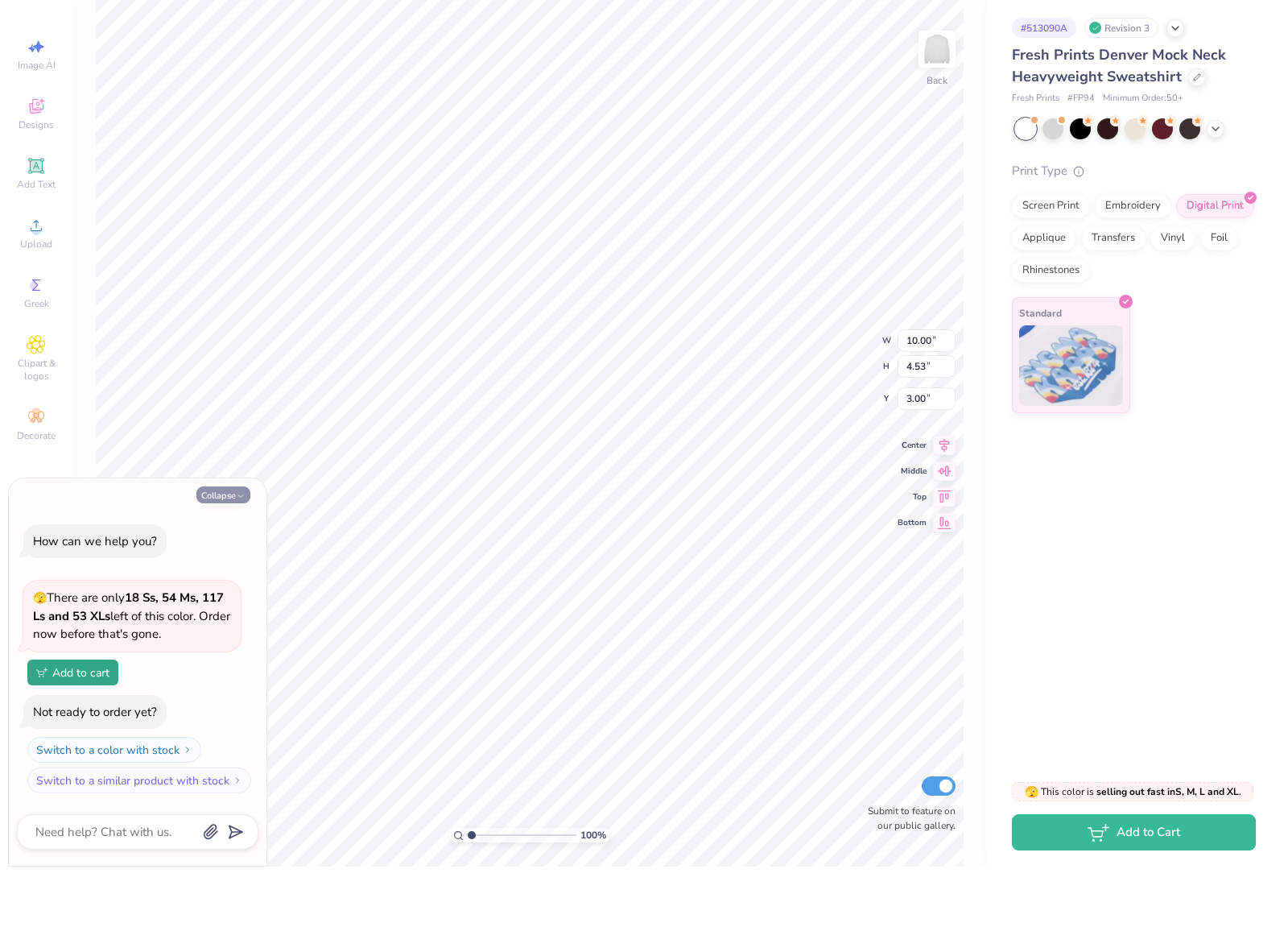
click at [244, 551] on icon "button" at bounding box center [240, 556] width 10 height 10
type textarea "x"
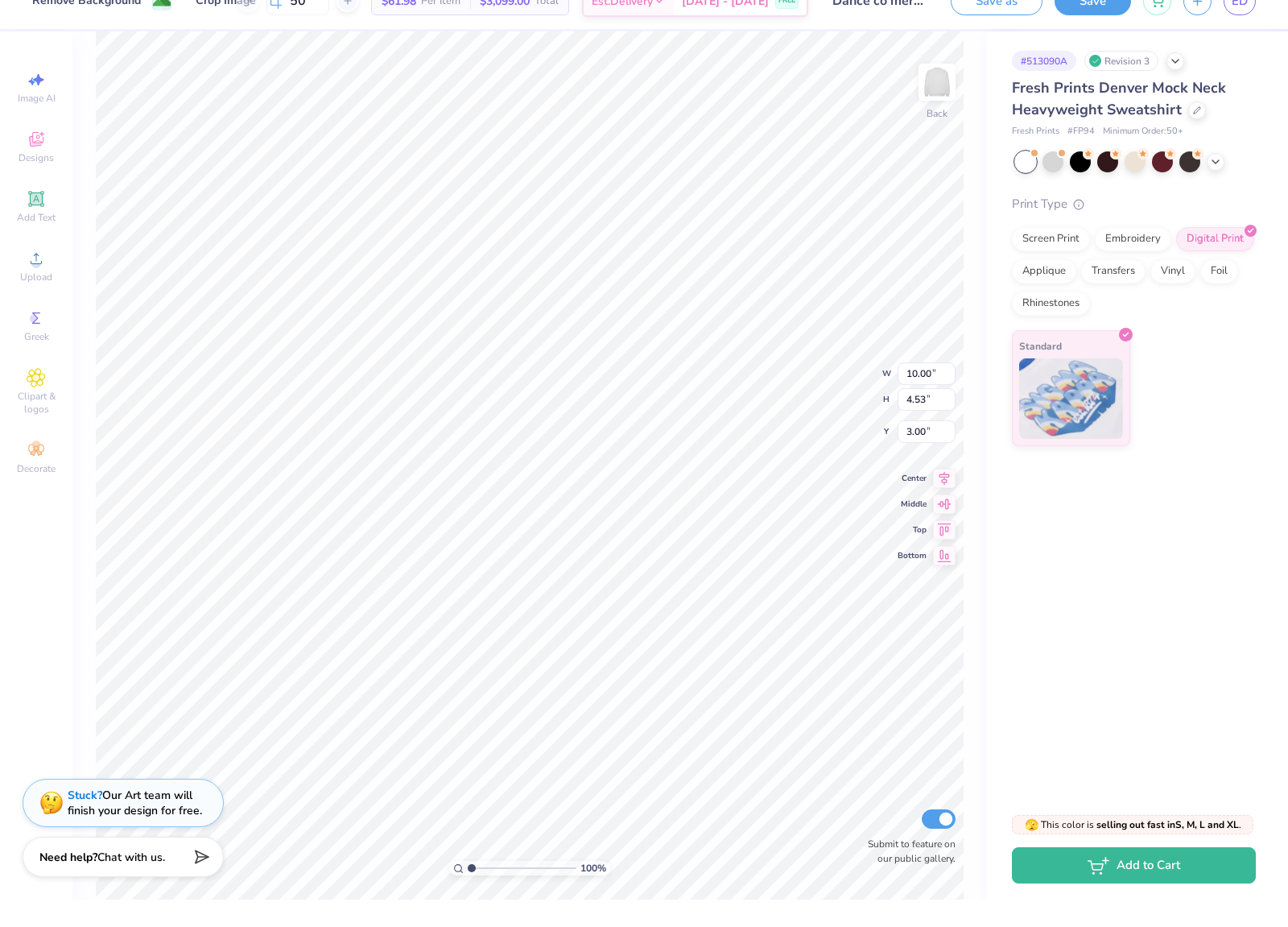
type input "6.21"
type input "0.89"
type input "7.85"
